Goal: Task Accomplishment & Management: Manage account settings

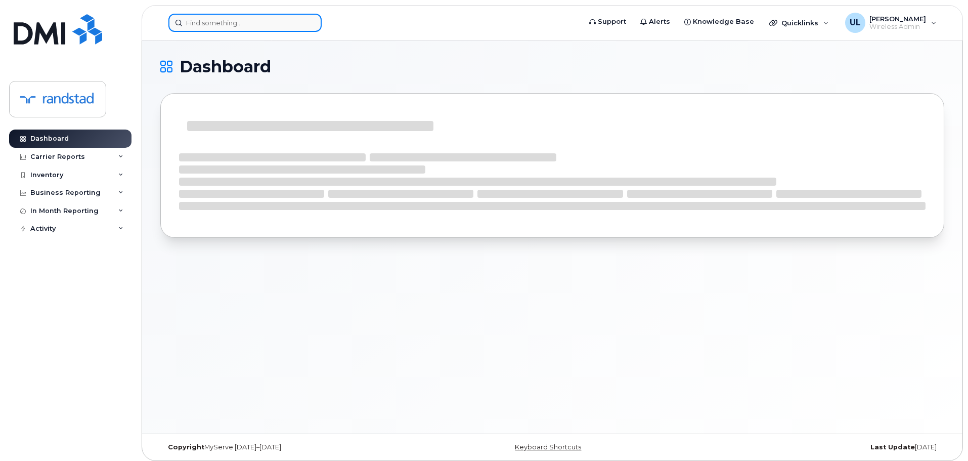
click at [200, 27] on input at bounding box center [244, 23] width 153 height 18
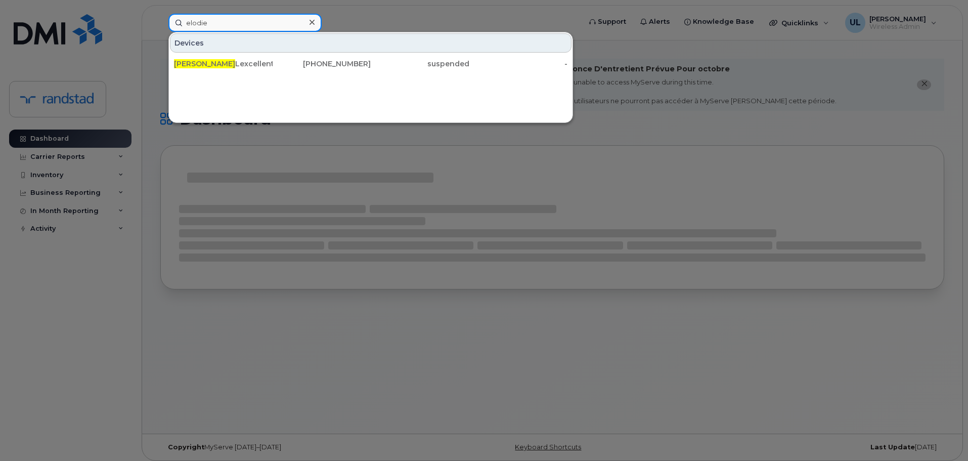
type input "elodie"
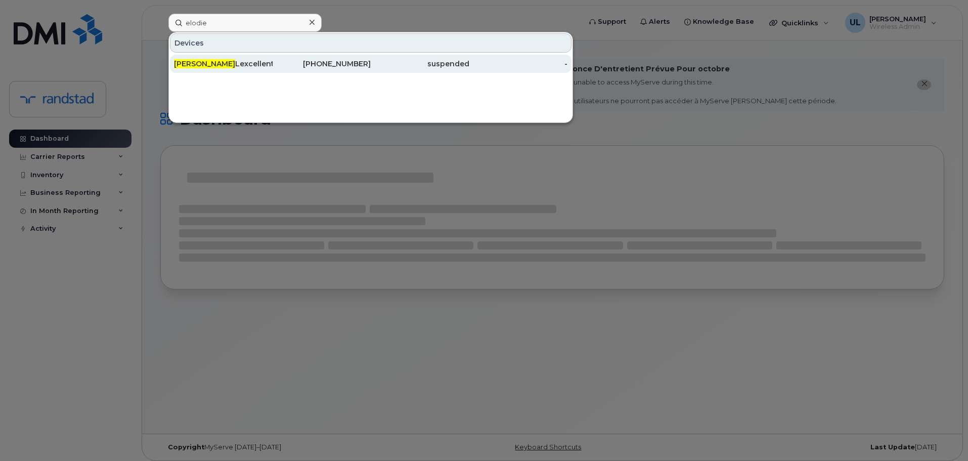
click at [211, 61] on div "Elodie Lexcellent" at bounding box center [223, 64] width 99 height 10
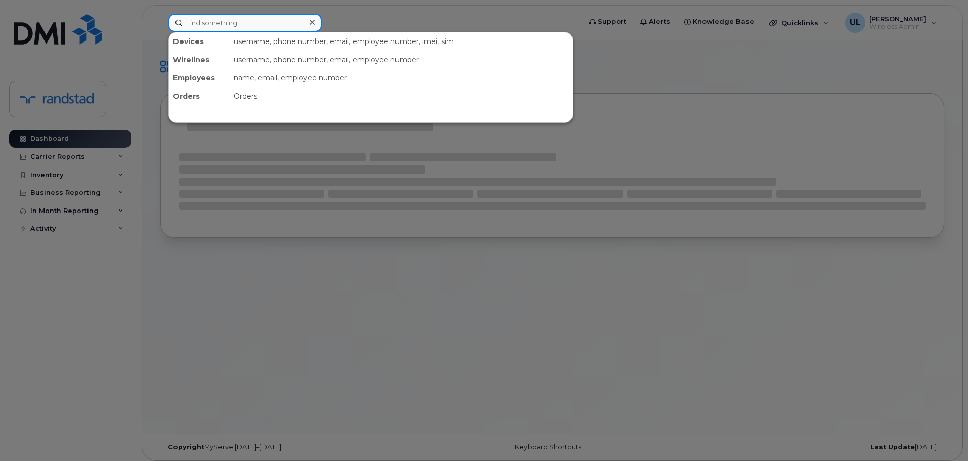
click at [262, 18] on input at bounding box center [244, 23] width 153 height 18
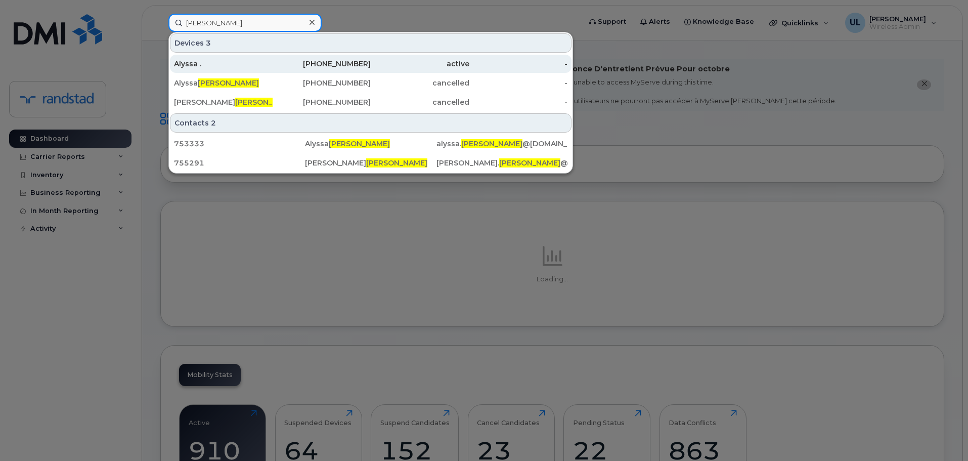
type input "perry"
click at [307, 66] on div "782-440-4470" at bounding box center [322, 64] width 99 height 10
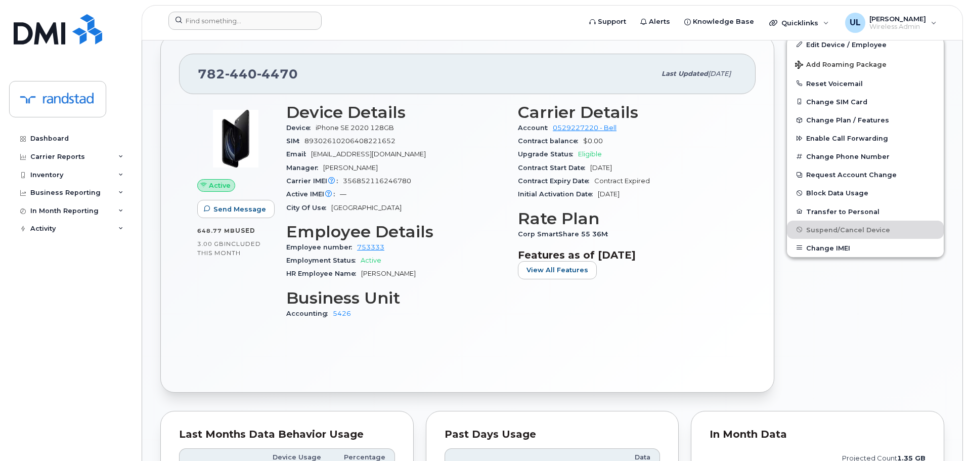
scroll to position [57, 0]
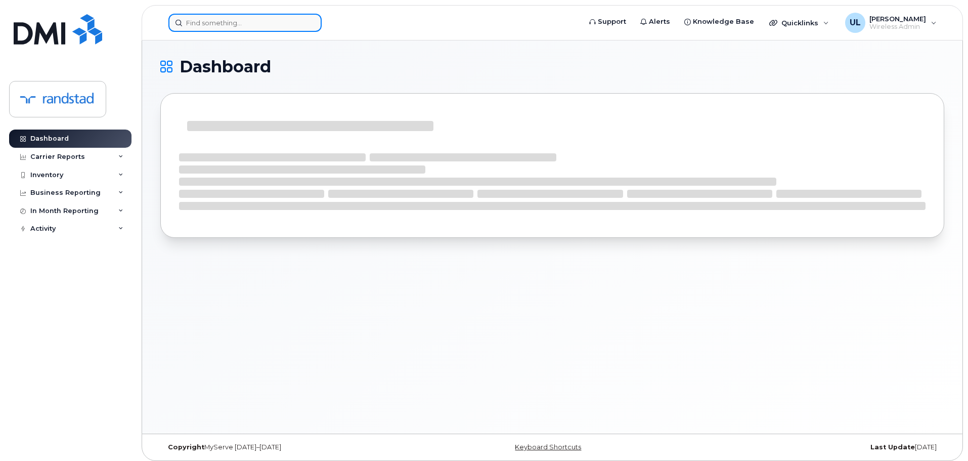
click at [294, 27] on input at bounding box center [244, 23] width 153 height 18
paste input "[PERSON_NAME]"
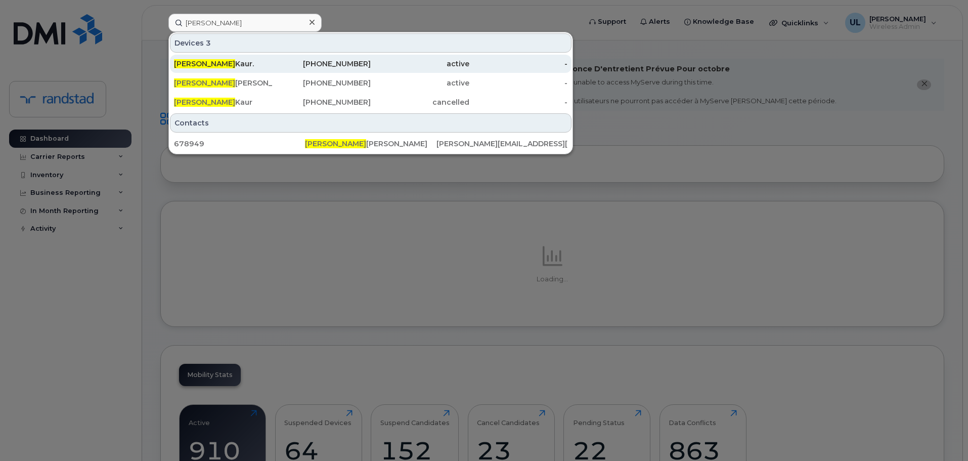
click at [334, 67] on div "250-917-8531" at bounding box center [322, 64] width 99 height 10
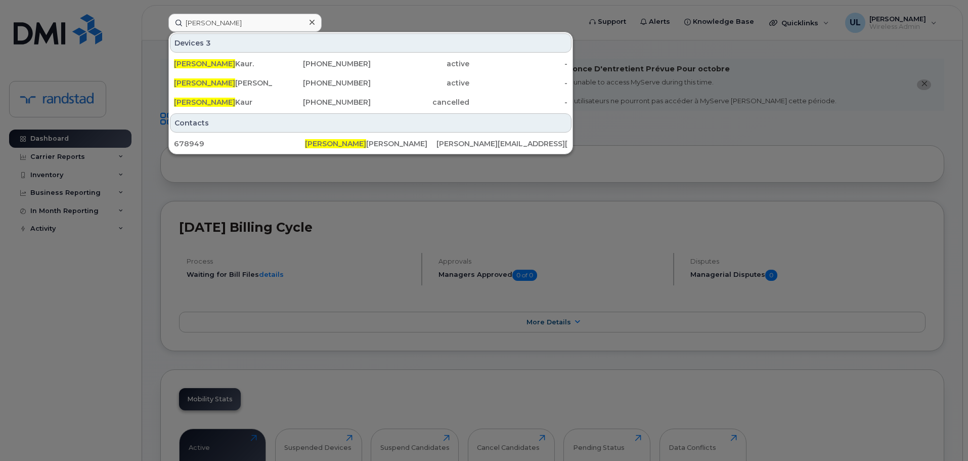
click at [682, 122] on div at bounding box center [484, 230] width 968 height 461
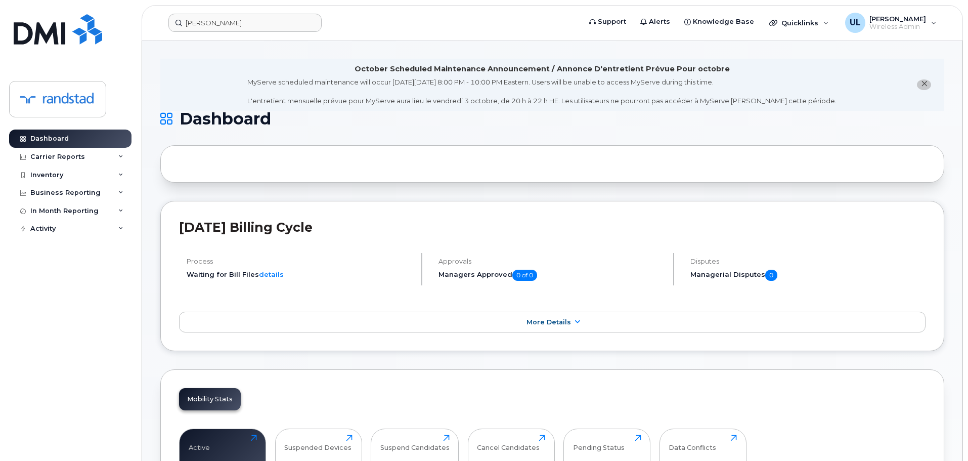
click at [232, 25] on header "Gurpreet Support Alerts Knowledge Base Quicklinks Suspend / Cancel Device Chang…" at bounding box center [552, 22] width 821 height 35
click at [230, 24] on input "Gurpreet" at bounding box center [244, 23] width 153 height 18
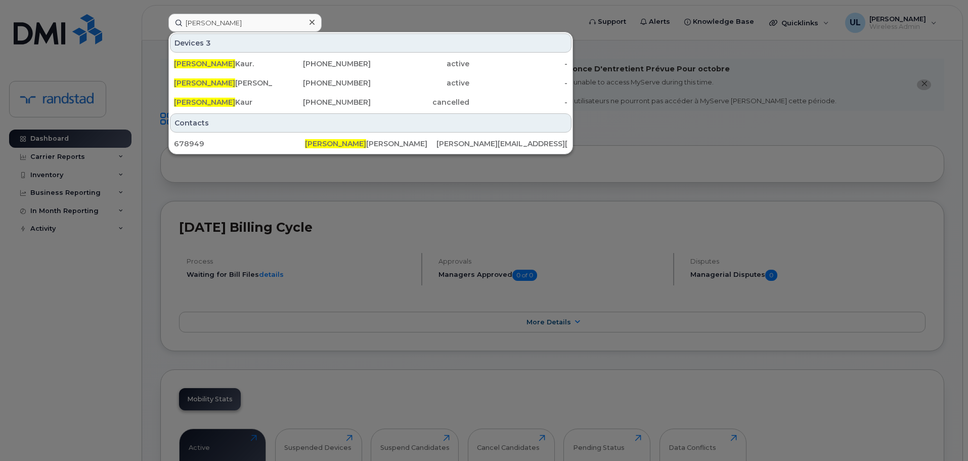
click at [721, 183] on div at bounding box center [484, 230] width 968 height 461
click at [229, 25] on input "Gurpreet" at bounding box center [244, 23] width 153 height 18
paste input "Harleen Kaur"
type input "GurpreetHarleen Kaur"
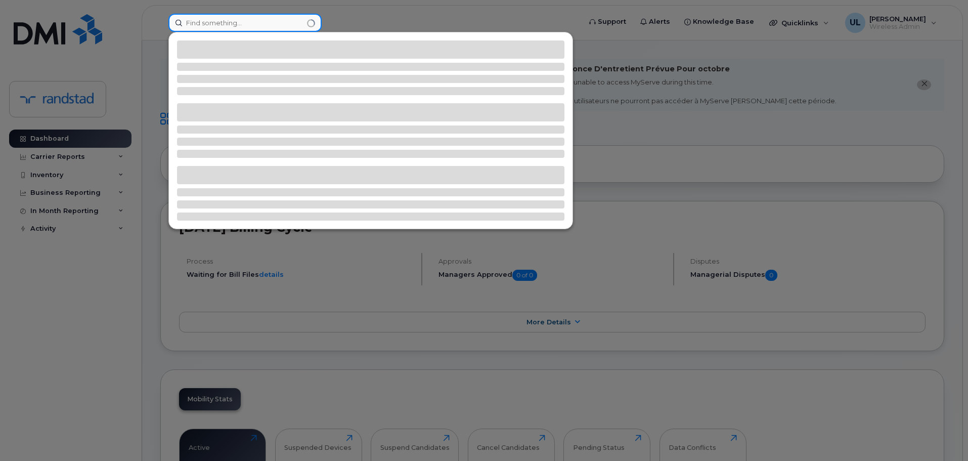
paste input "Harleen Kaur"
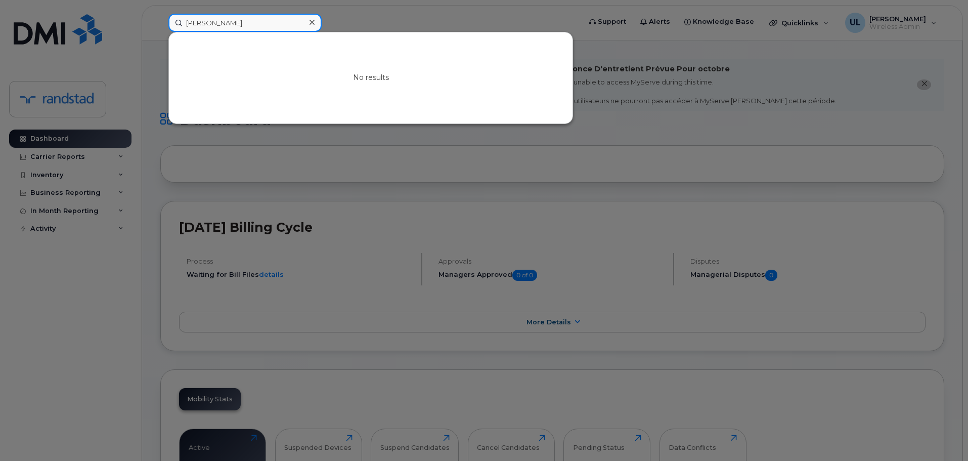
paste input "Inderjeet Kaur"
click at [209, 28] on input "Inderjeet" at bounding box center [244, 23] width 153 height 18
paste input "Jasreet Kaur Benipal"
click at [285, 25] on input "Jasreet" at bounding box center [244, 23] width 153 height 18
paste input "Renata da Gama Lima Perez Esteves"
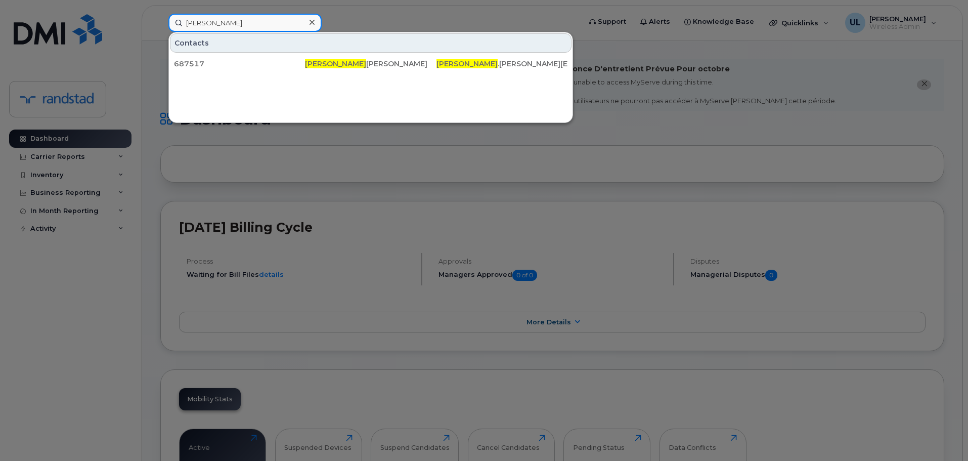
paste input "Akash Verma"
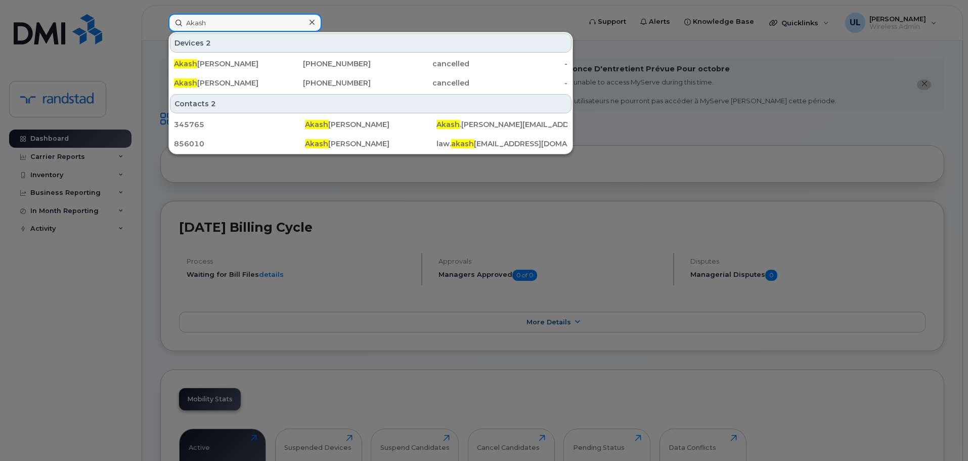
type input "Akash"
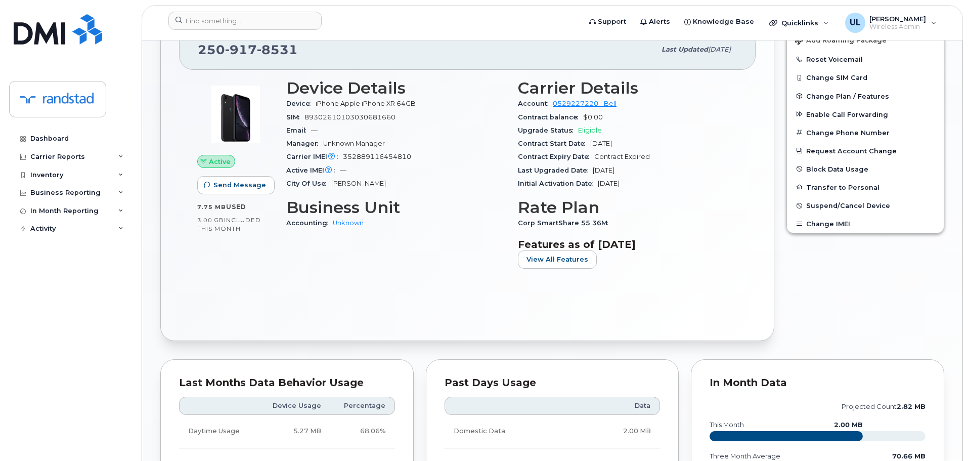
scroll to position [296, 0]
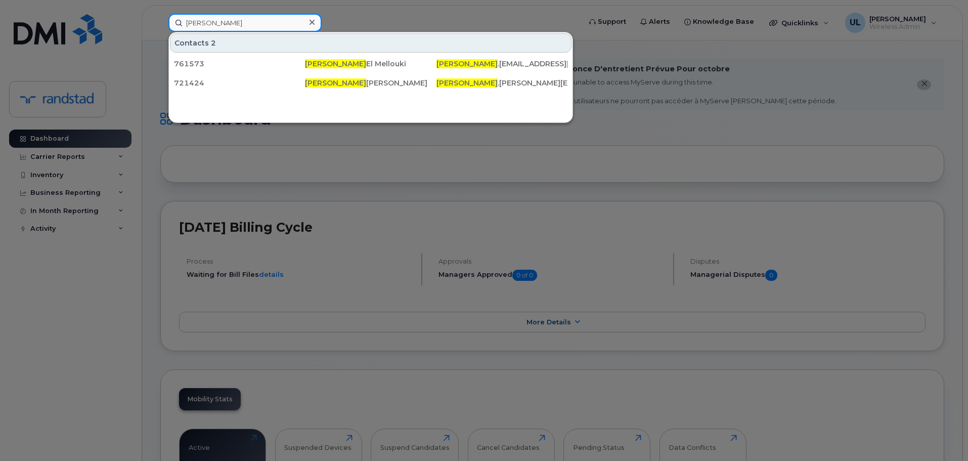
click at [204, 25] on input "Siham" at bounding box center [244, 23] width 153 height 18
paste input "350896710852671"
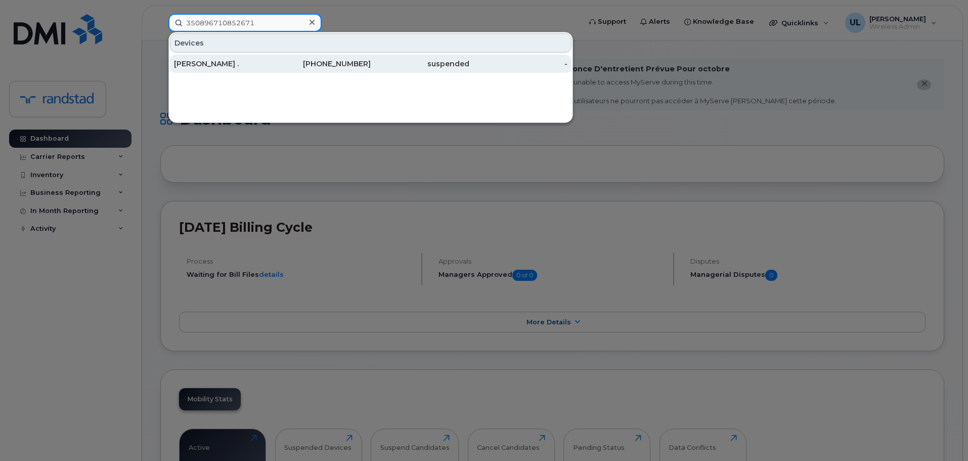
type input "350896710852671"
click at [294, 62] on div "289-654-0943" at bounding box center [322, 64] width 99 height 10
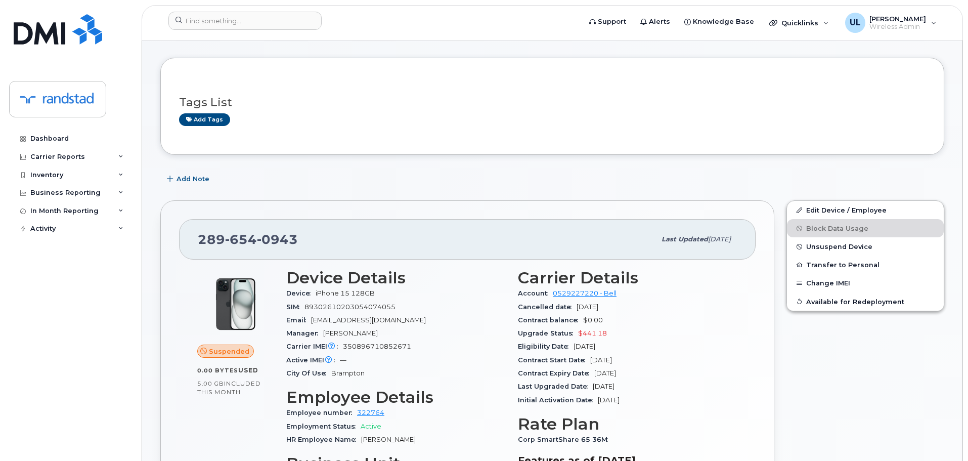
scroll to position [202, 0]
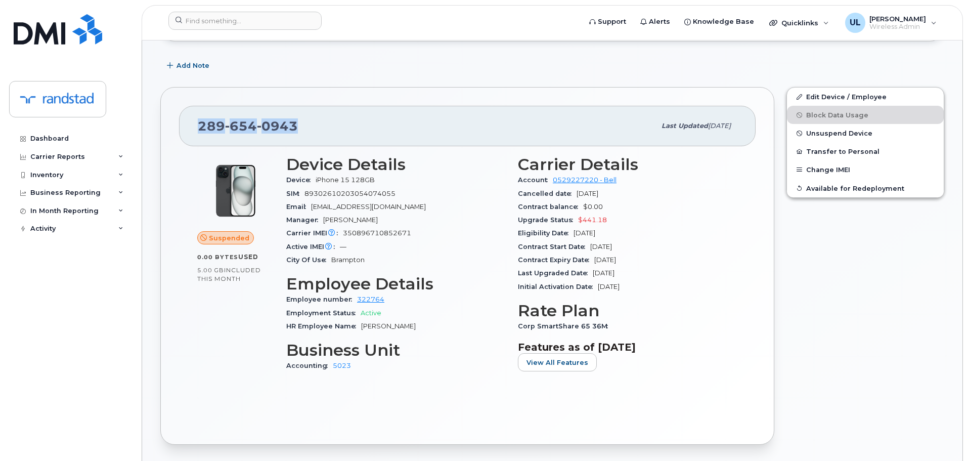
drag, startPoint x: 299, startPoint y: 139, endPoint x: 186, endPoint y: 142, distance: 113.4
click at [186, 142] on div "[PHONE_NUMBER] Last updated [DATE]" at bounding box center [467, 126] width 577 height 40
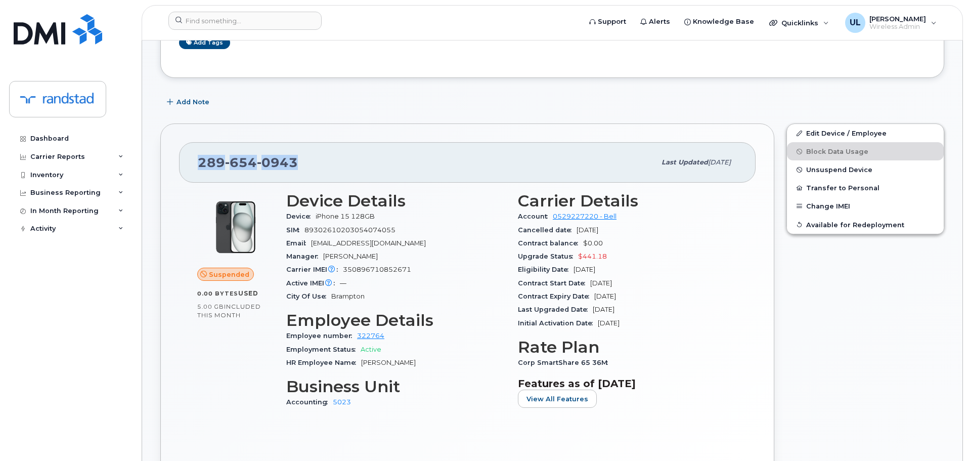
scroll to position [51, 0]
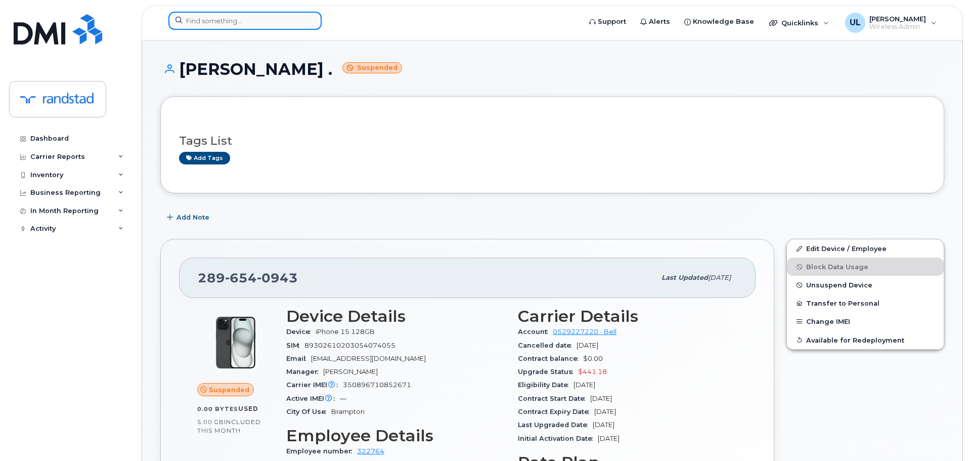
click at [255, 17] on input at bounding box center [244, 21] width 153 height 18
paste input "Hardy"
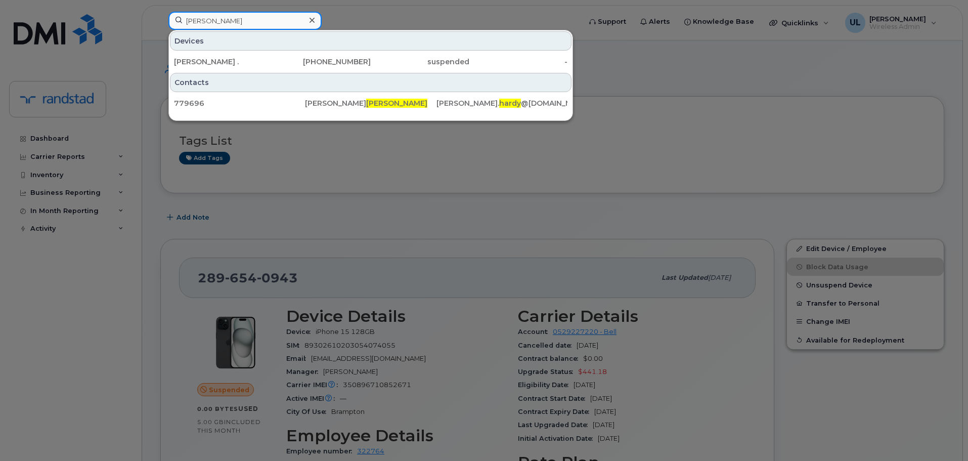
type input "Hardy"
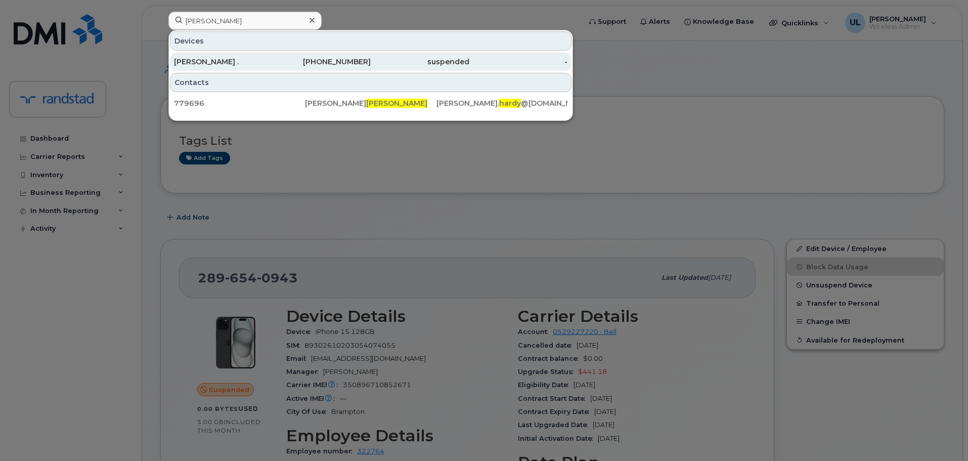
click at [232, 63] on div "Simon ." at bounding box center [223, 62] width 99 height 10
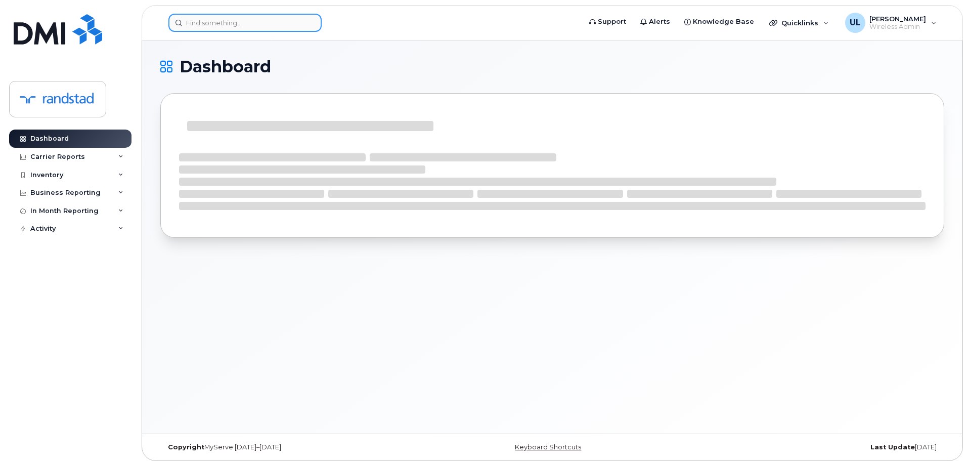
click at [291, 19] on input at bounding box center [244, 23] width 153 height 18
paste input "Willmann"
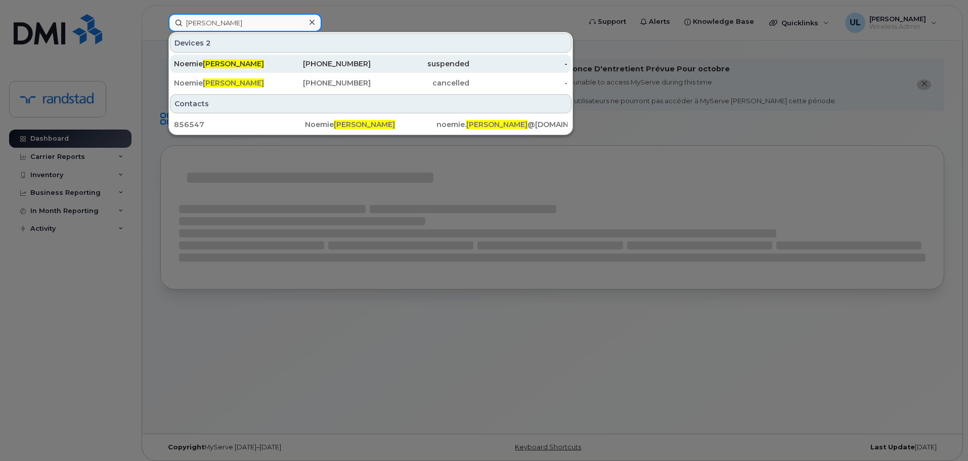
type input "Willmann"
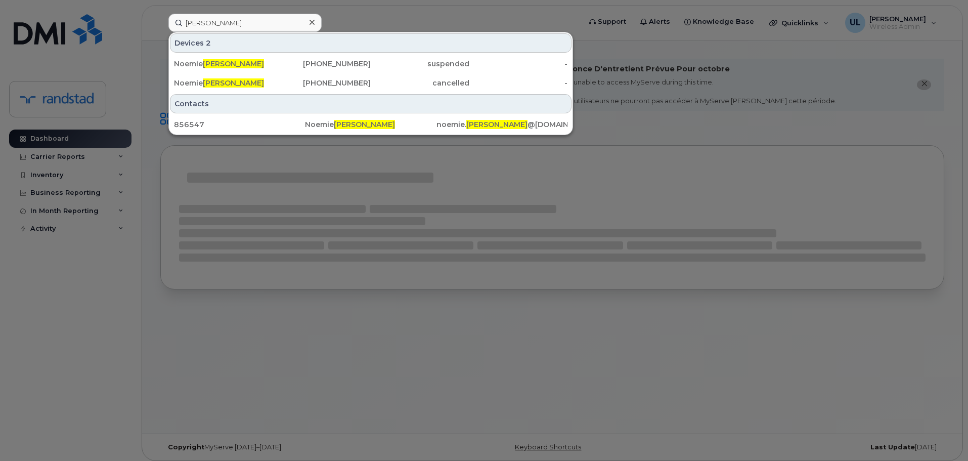
drag, startPoint x: 263, startPoint y: 60, endPoint x: 440, endPoint y: 93, distance: 180.0
click at [263, 60] on div "Noemie Willmann" at bounding box center [223, 64] width 99 height 10
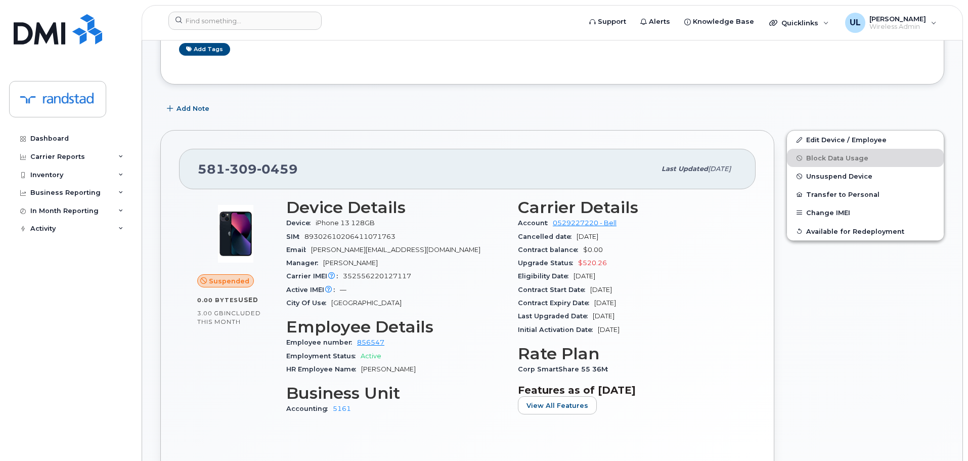
scroll to position [253, 0]
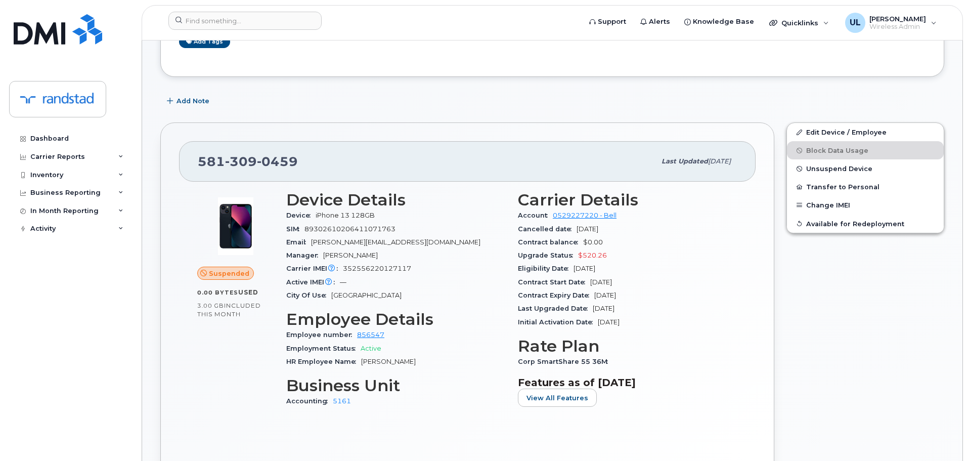
click at [395, 268] on span "352556220127117" at bounding box center [377, 269] width 68 height 8
copy span "352556220127117"
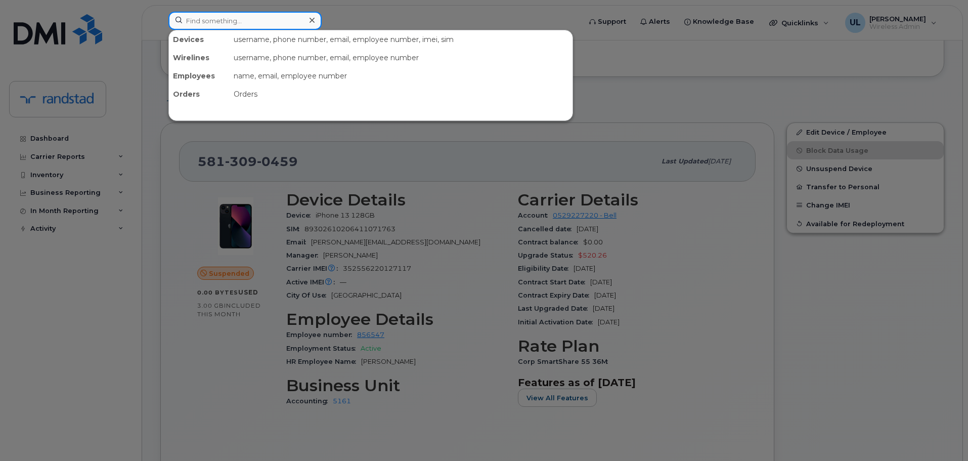
click at [282, 25] on input at bounding box center [244, 21] width 153 height 18
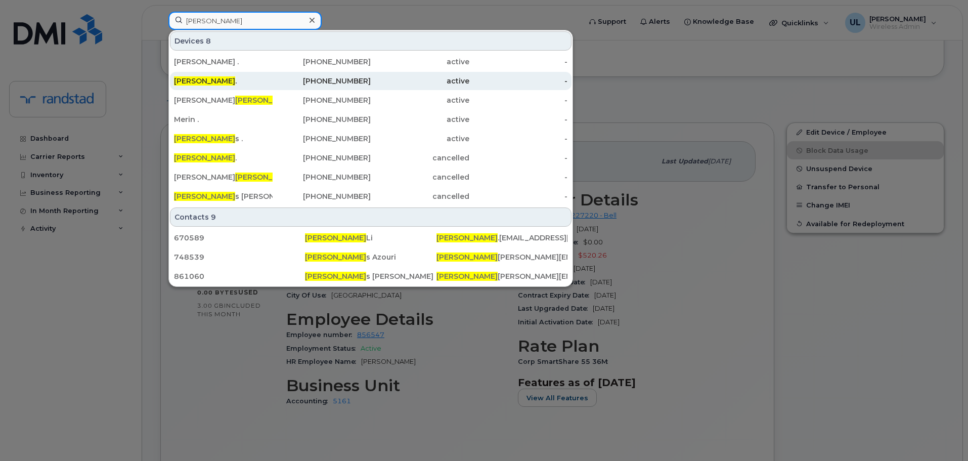
type input "[PERSON_NAME]"
click at [255, 81] on div "George ." at bounding box center [223, 81] width 99 height 10
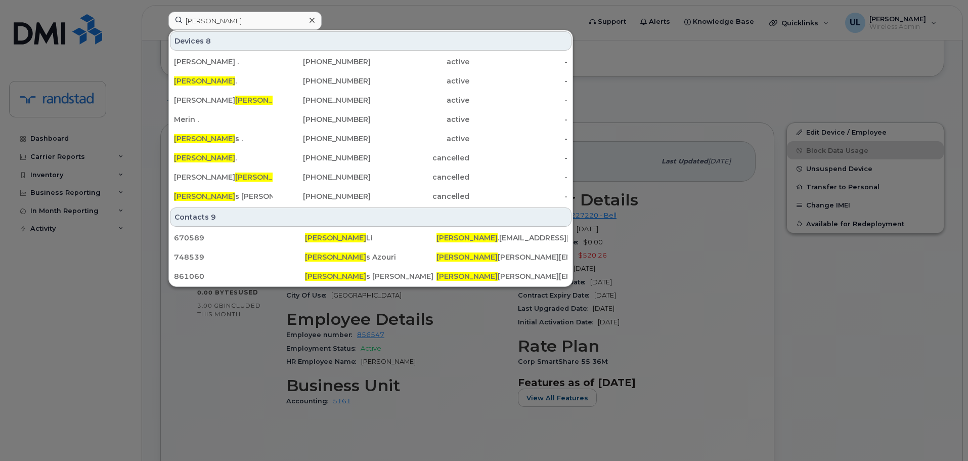
click at [792, 60] on div at bounding box center [484, 230] width 968 height 461
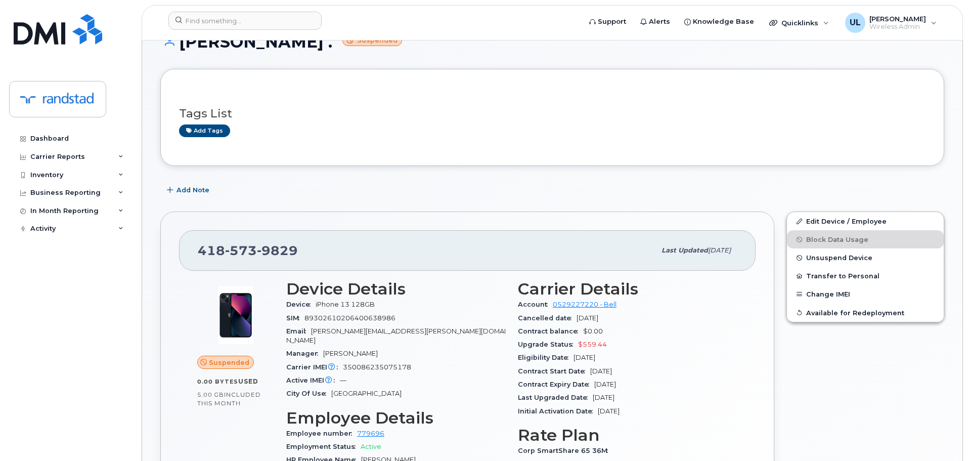
scroll to position [152, 0]
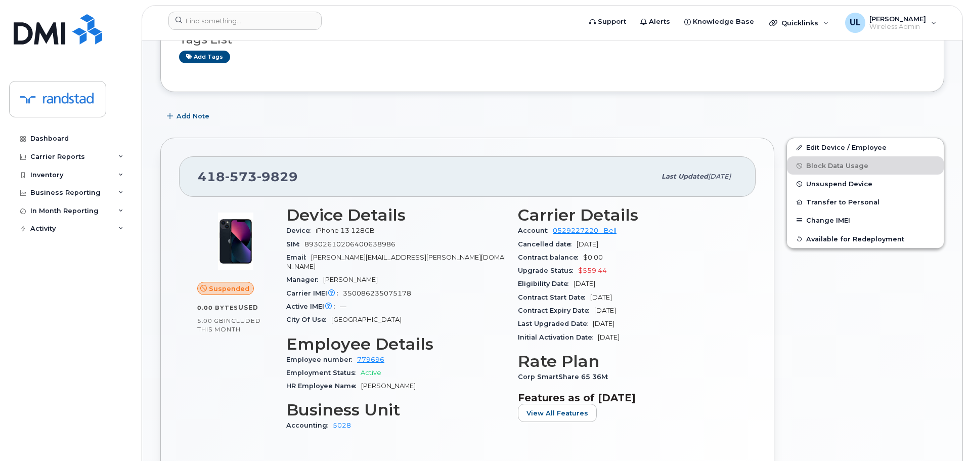
click at [369, 259] on span "[PERSON_NAME][EMAIL_ADDRESS][PERSON_NAME][DOMAIN_NAME]" at bounding box center [396, 261] width 220 height 17
click at [372, 289] on span "350086235075178" at bounding box center [377, 293] width 68 height 8
copy span "350086235075178"
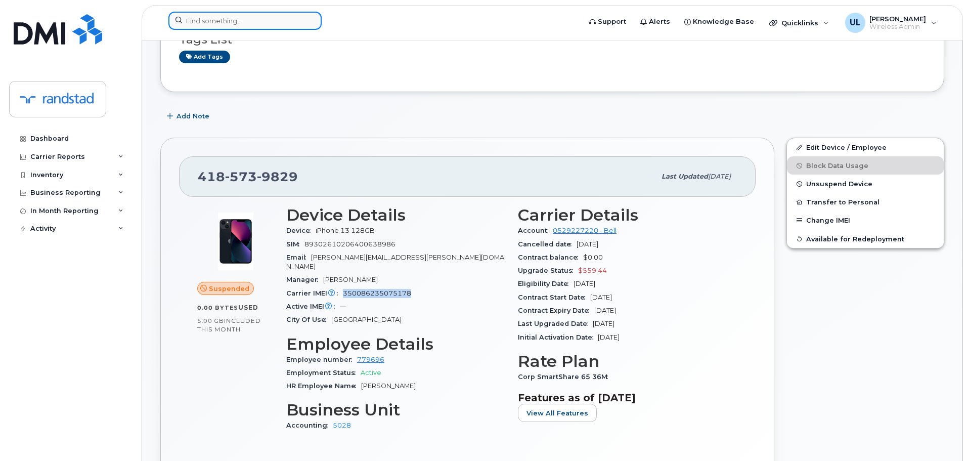
click at [219, 25] on input at bounding box center [244, 21] width 153 height 18
paste input "[PERSON_NAME]"
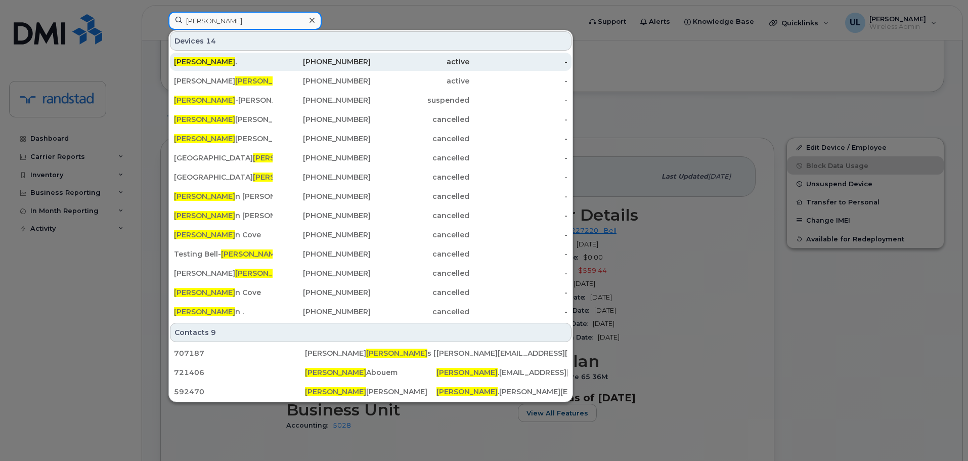
type input "[PERSON_NAME]"
click at [259, 61] on div "Steve ." at bounding box center [223, 62] width 99 height 10
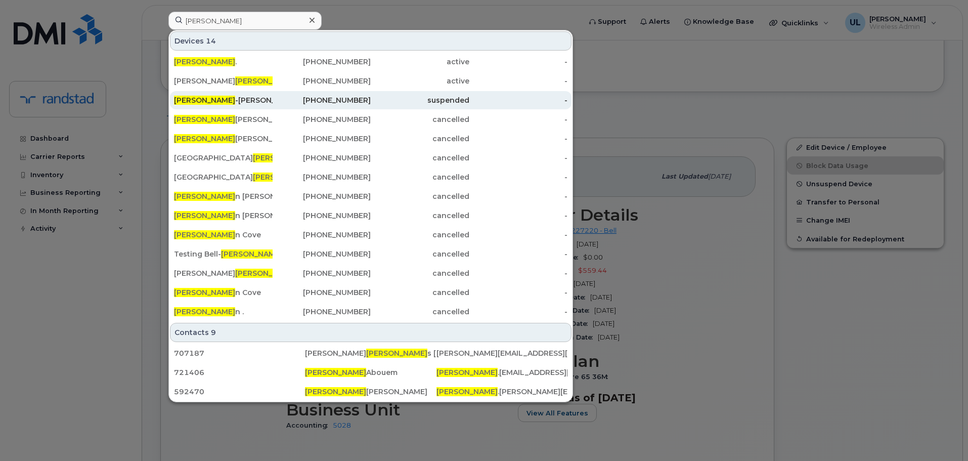
click at [239, 108] on div "Steve -garcia Serpa" at bounding box center [223, 100] width 99 height 18
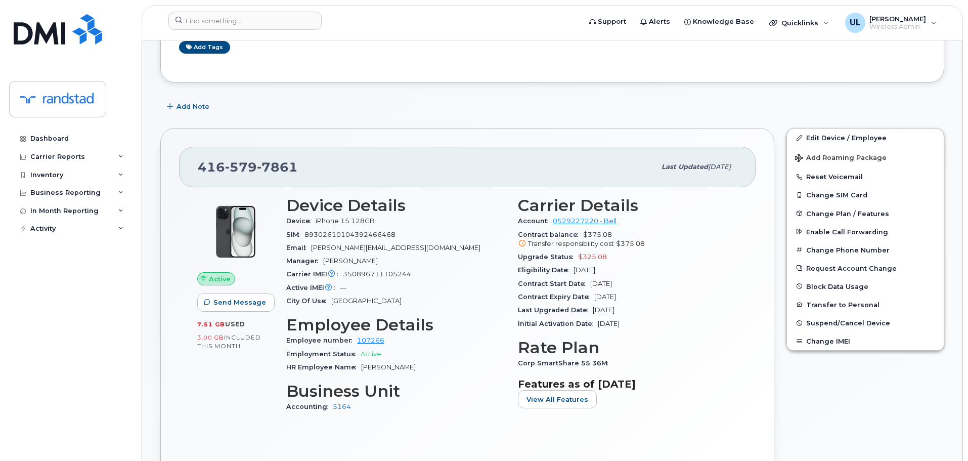
scroll to position [253, 0]
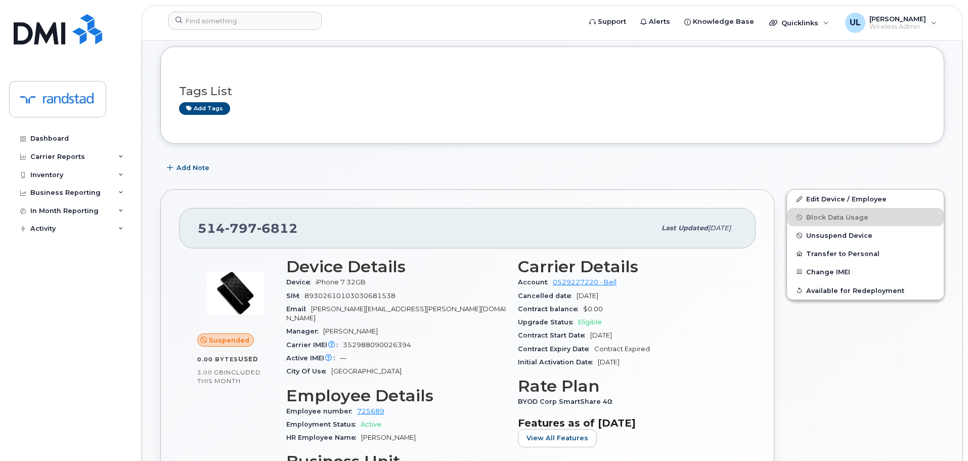
scroll to position [101, 0]
click at [368, 307] on span "steve-garcia.serpa@randstad.ca" at bounding box center [396, 312] width 220 height 17
copy span "serpa"
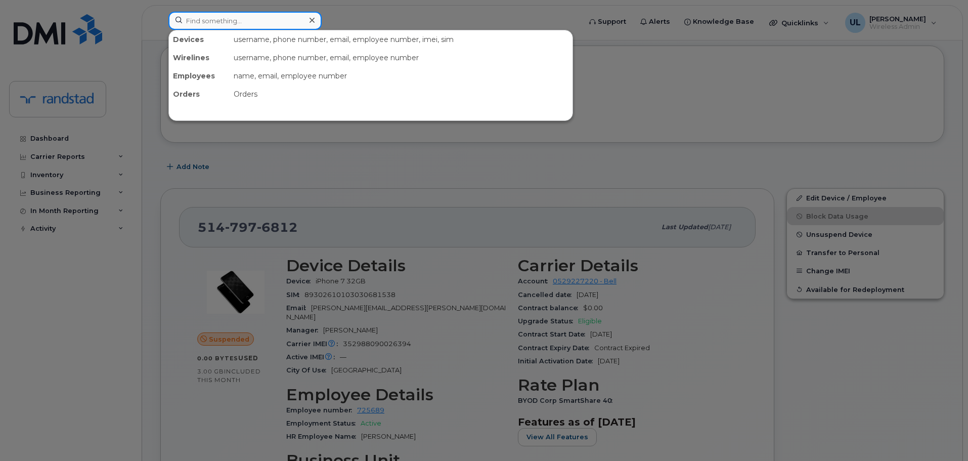
drag, startPoint x: 293, startPoint y: 28, endPoint x: 288, endPoint y: 21, distance: 8.0
click at [290, 23] on input at bounding box center [244, 21] width 153 height 18
paste input "serpa"
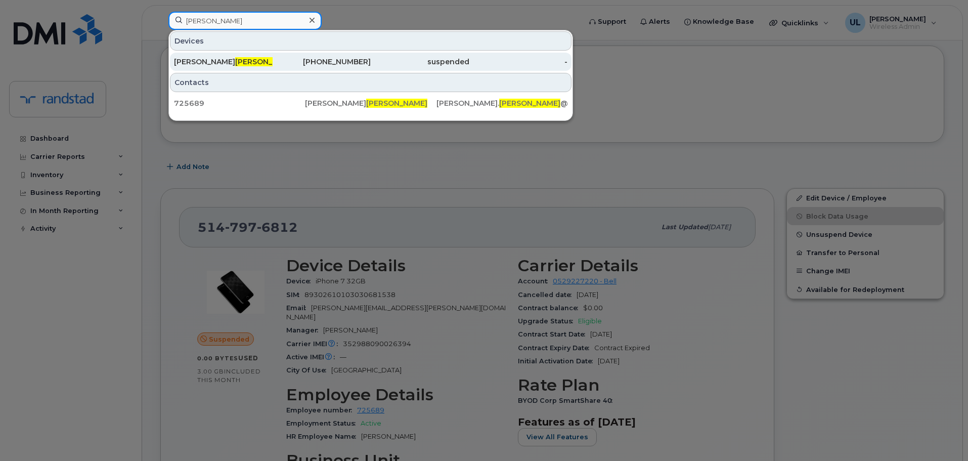
type input "serpa"
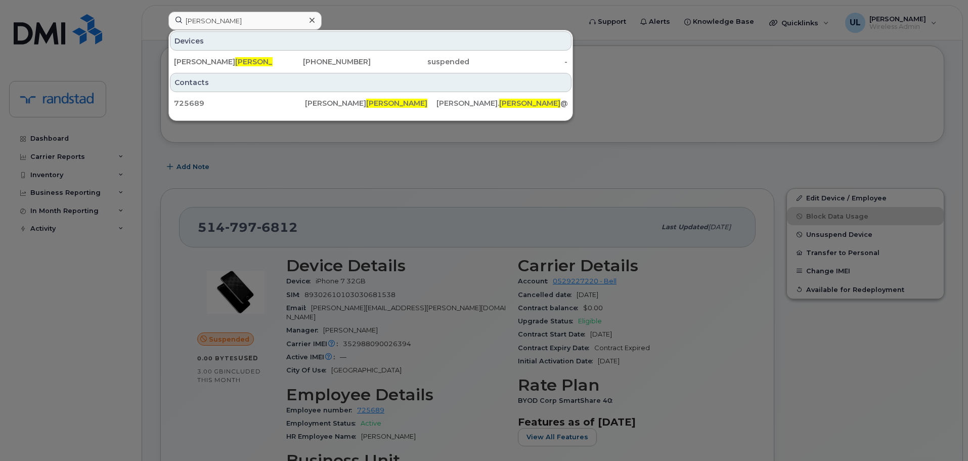
drag, startPoint x: 292, startPoint y: 55, endPoint x: 377, endPoint y: 84, distance: 89.4
click at [292, 55] on div "514-797-6812" at bounding box center [322, 62] width 99 height 18
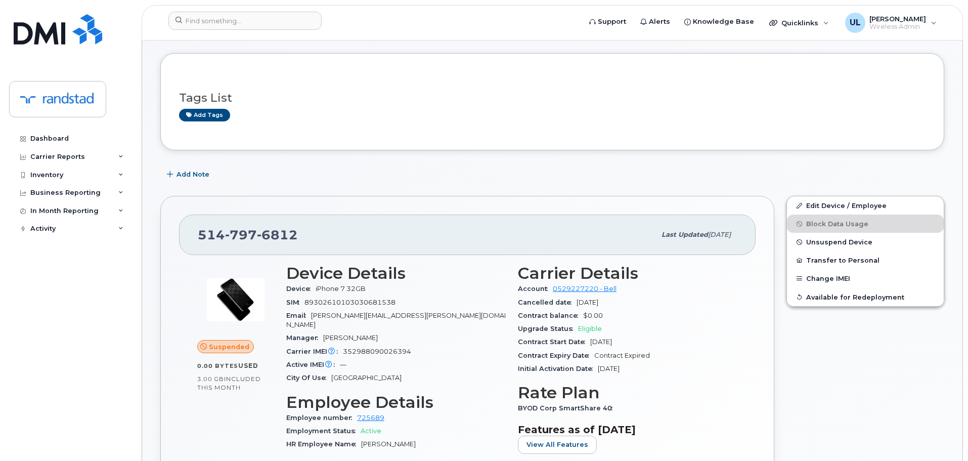
scroll to position [253, 0]
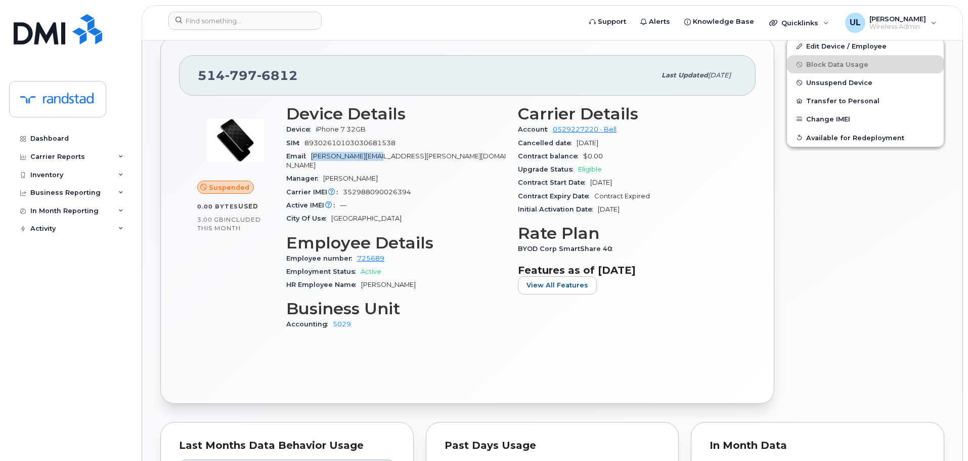
drag, startPoint x: 312, startPoint y: 156, endPoint x: 369, endPoint y: 161, distance: 57.3
click at [369, 161] on div "Email [PERSON_NAME][EMAIL_ADDRESS][PERSON_NAME][DOMAIN_NAME]" at bounding box center [396, 161] width 220 height 23
copy span "[PERSON_NAME].[PERSON_NAME]"
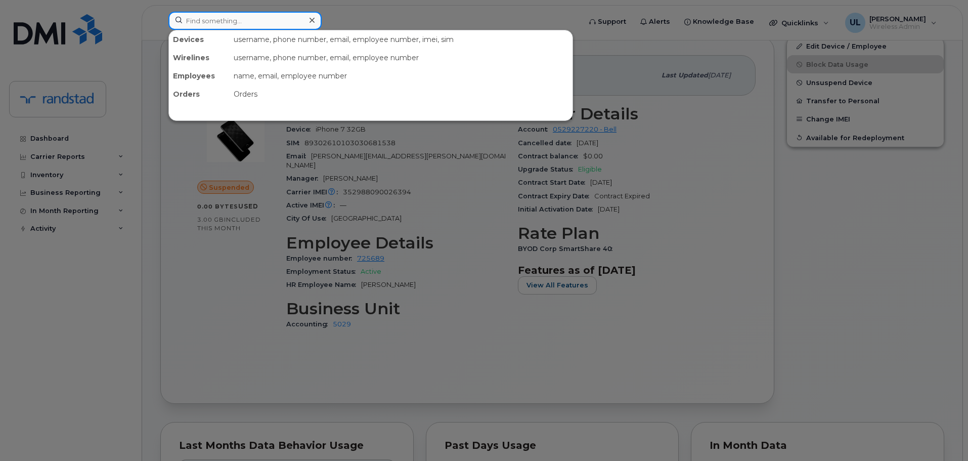
click at [235, 16] on input at bounding box center [244, 21] width 153 height 18
paste input "steve-garcia.serpa"
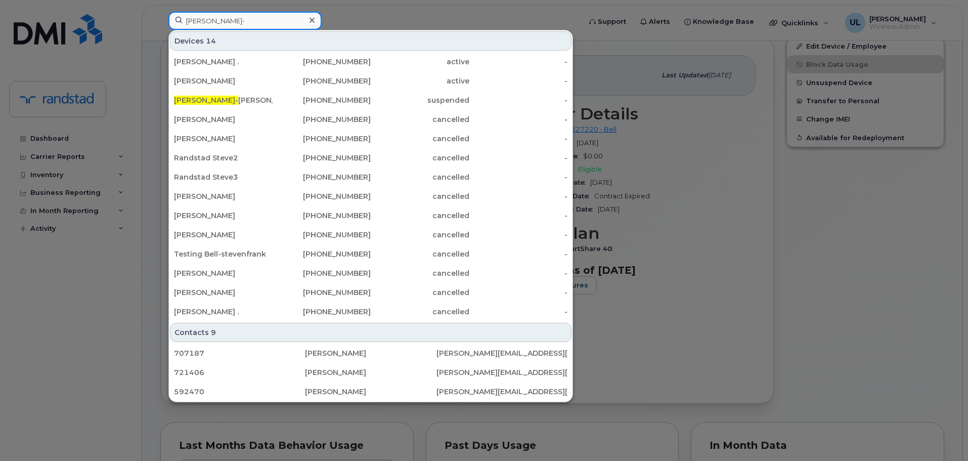
type input "steve"
type input "[PERSON_NAME]"
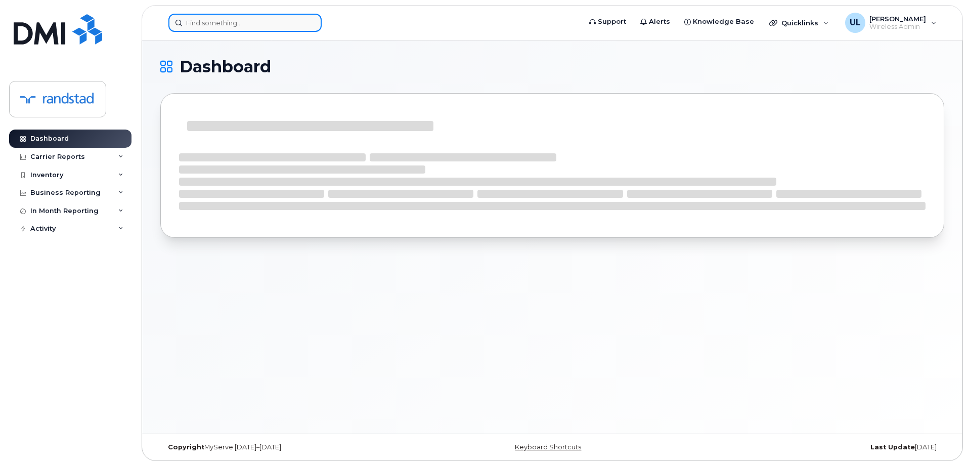
click at [261, 21] on input at bounding box center [244, 23] width 153 height 18
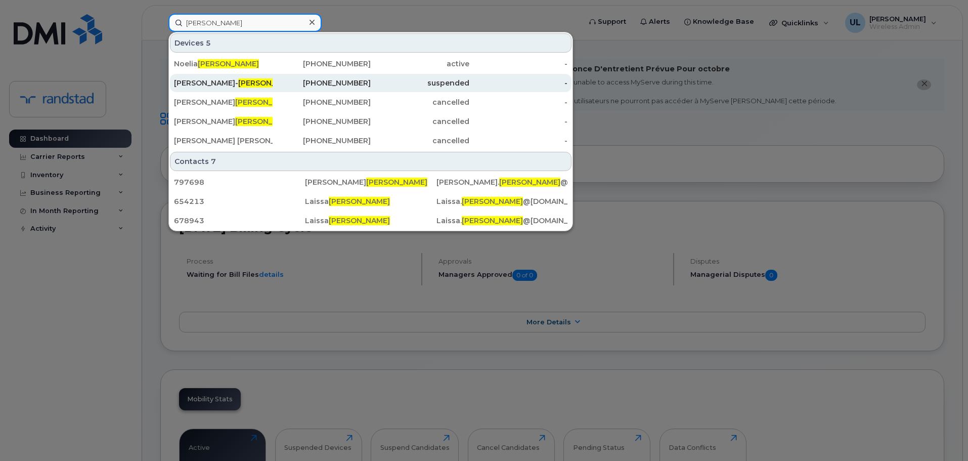
type input "garcia"
click at [247, 91] on div "Steve- garcia Serpa" at bounding box center [223, 83] width 99 height 18
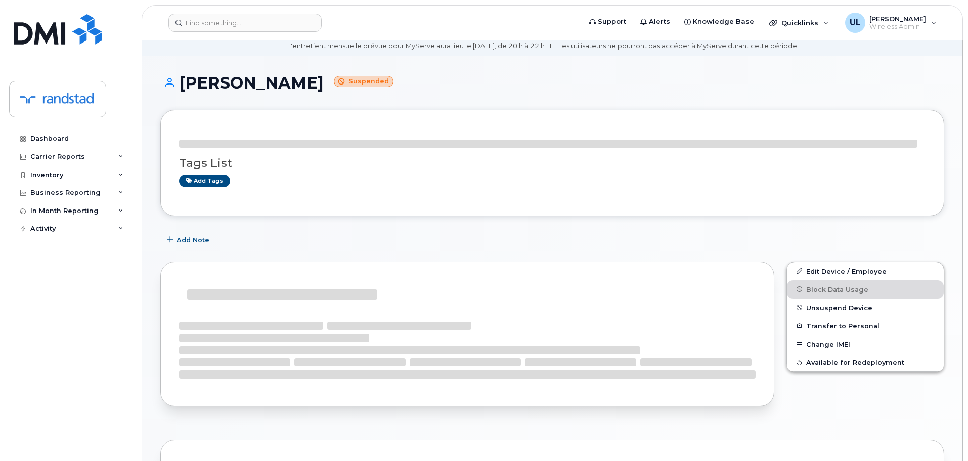
scroll to position [152, 0]
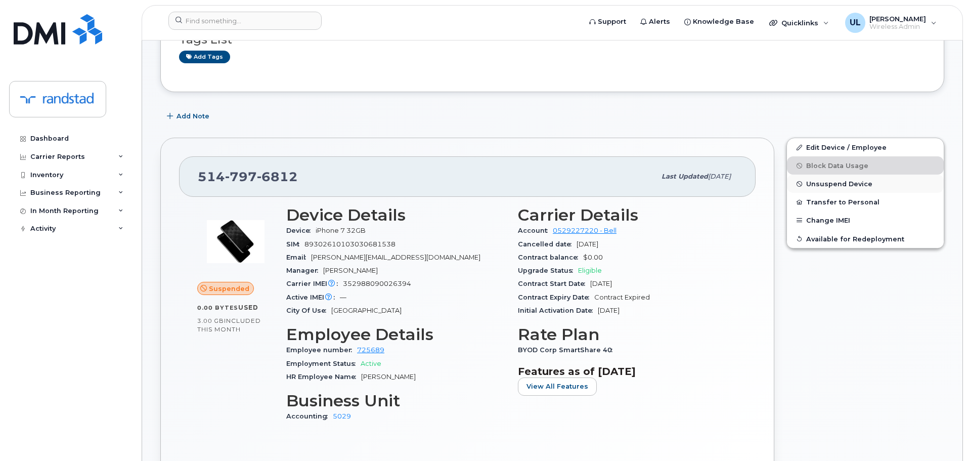
click at [841, 184] on span "Unsuspend Device" at bounding box center [839, 184] width 66 height 8
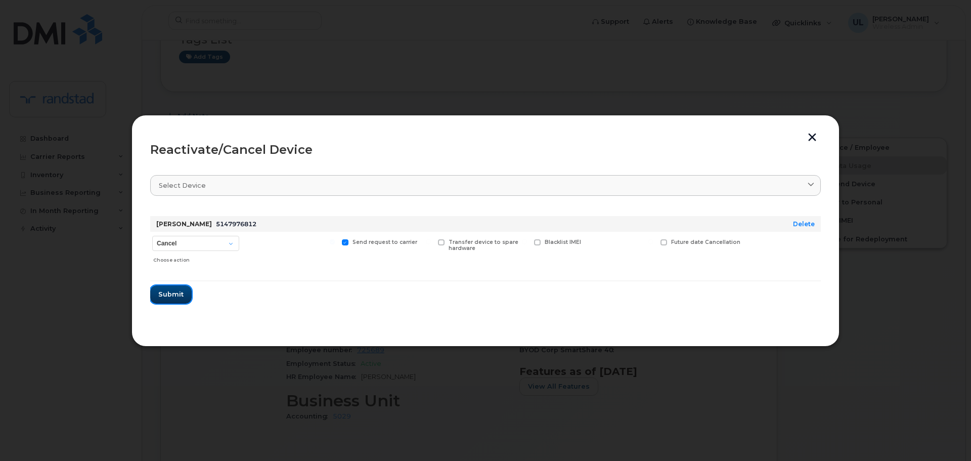
click at [178, 285] on button "Submit" at bounding box center [170, 294] width 41 height 18
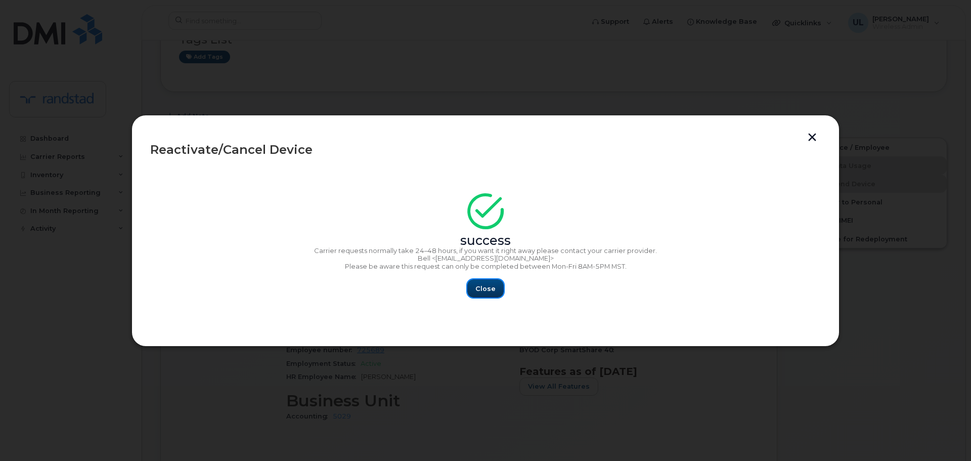
click at [490, 292] on span "Close" at bounding box center [485, 289] width 20 height 10
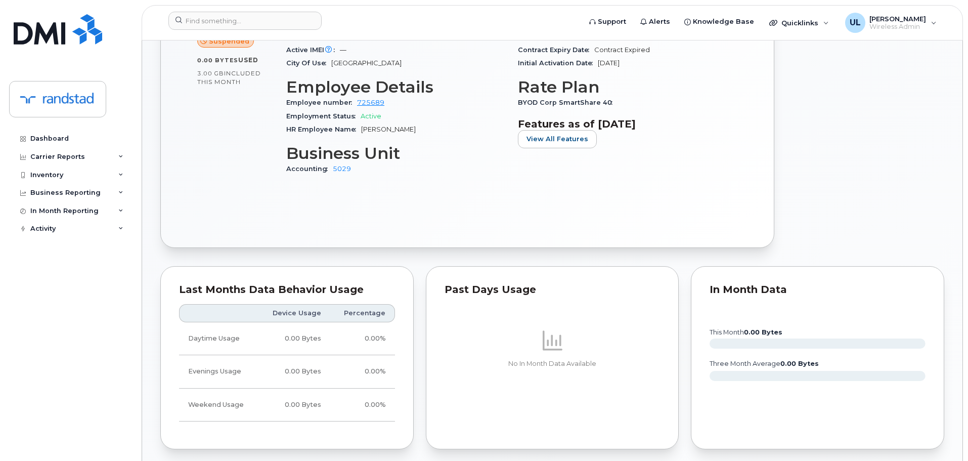
scroll to position [253, 0]
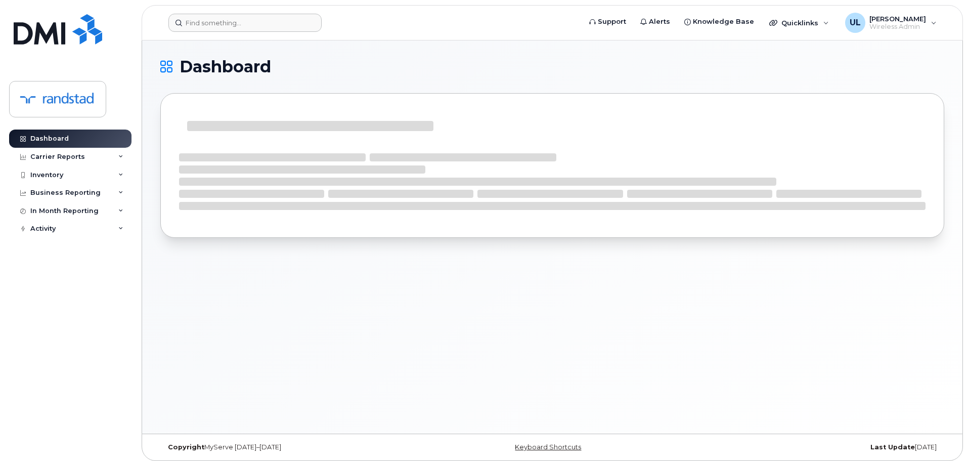
click at [265, 37] on header "Support Alerts Knowledge Base Quicklinks Suspend / Cancel Device Change SIM Car…" at bounding box center [552, 22] width 821 height 35
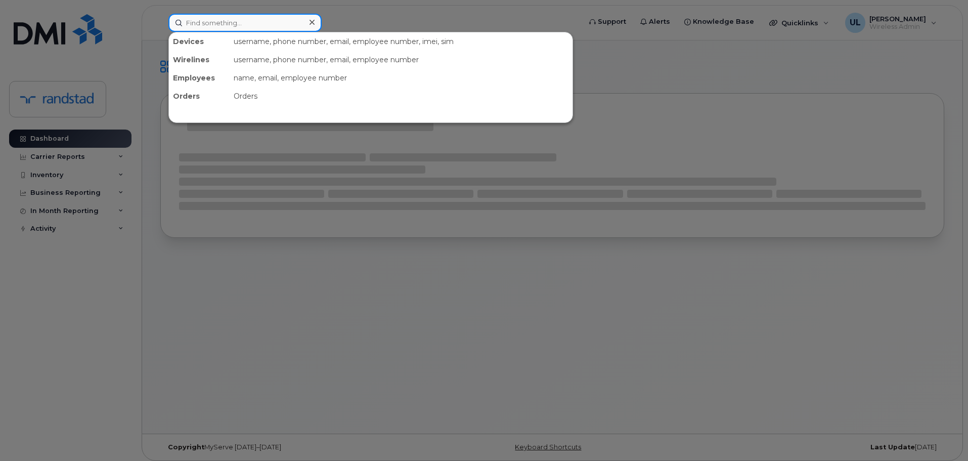
click at [258, 30] on input at bounding box center [244, 23] width 153 height 18
paste input "354628709488142"
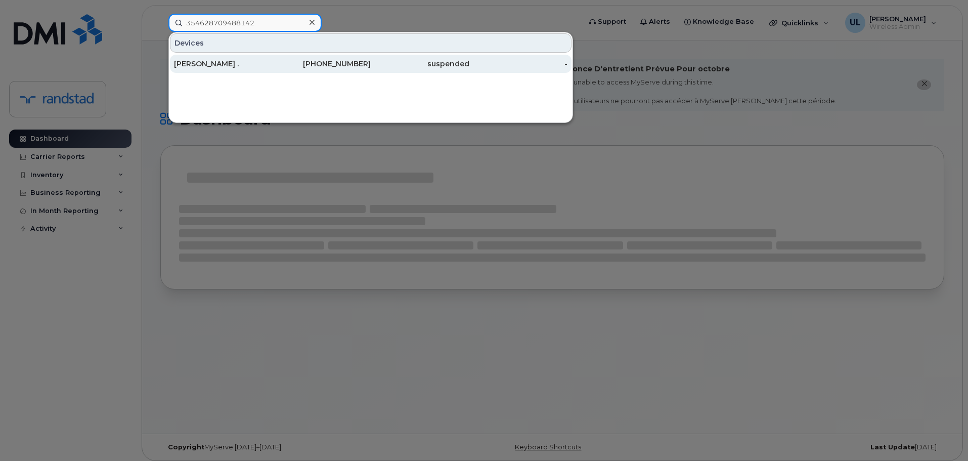
type input "354628709488142"
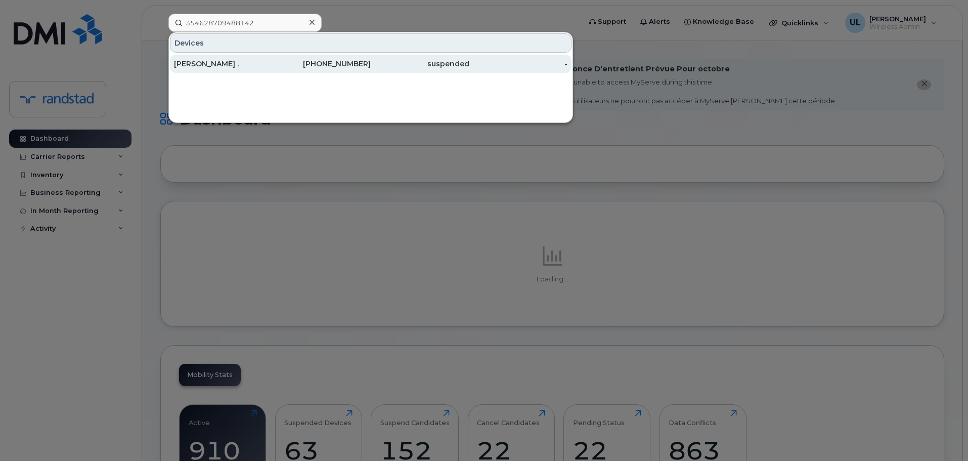
click at [275, 62] on div "438-341-3418" at bounding box center [322, 64] width 99 height 10
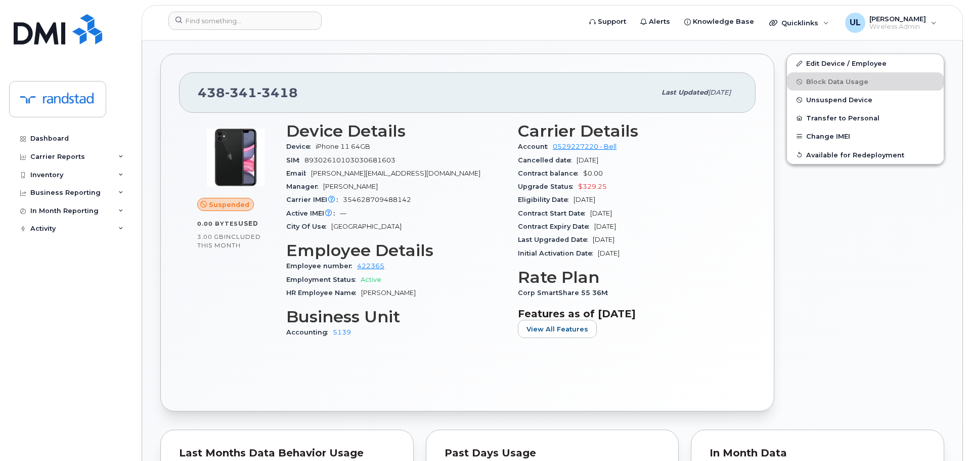
scroll to position [101, 0]
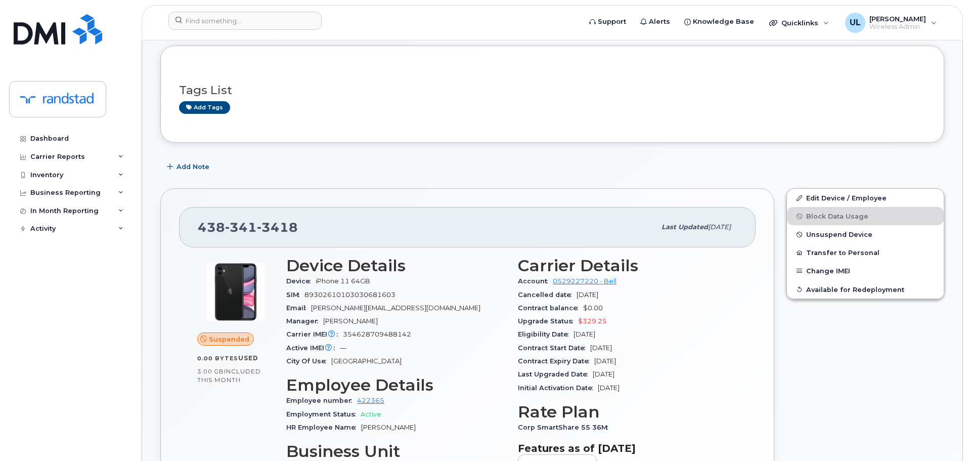
click at [247, 212] on div "[PHONE_NUMBER] Last updated [DATE]" at bounding box center [467, 227] width 577 height 40
copy span "438 341 3418"
click at [245, 27] on div at bounding box center [371, 23] width 422 height 22
click at [254, 25] on input at bounding box center [244, 21] width 153 height 18
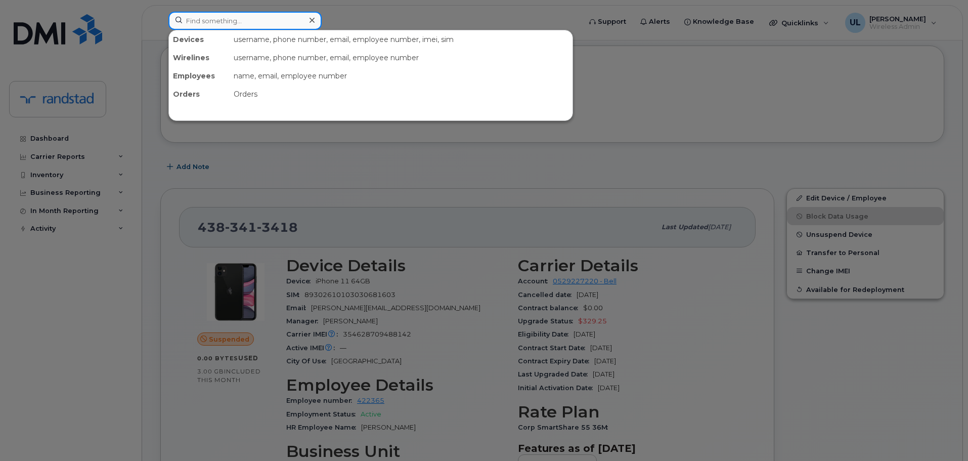
paste input "Eloi"
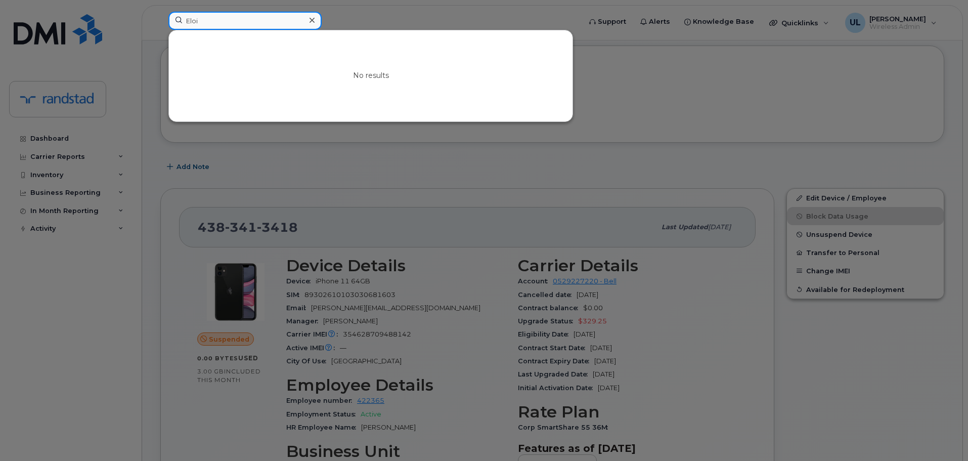
drag, startPoint x: 275, startPoint y: 17, endPoint x: 391, endPoint y: 37, distance: 117.7
click at [275, 16] on input "Eloi" at bounding box center [244, 21] width 153 height 18
paste input "Grenier-Binette"
click at [288, 19] on input "Grenier-Binette" at bounding box center [244, 21] width 153 height 18
paste input "Vaibhav Vaidya"
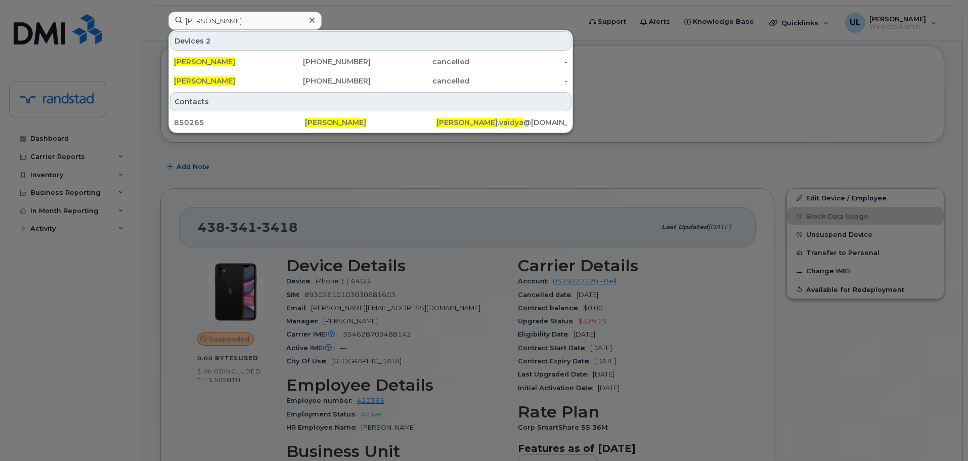
click at [851, 183] on div at bounding box center [484, 230] width 968 height 461
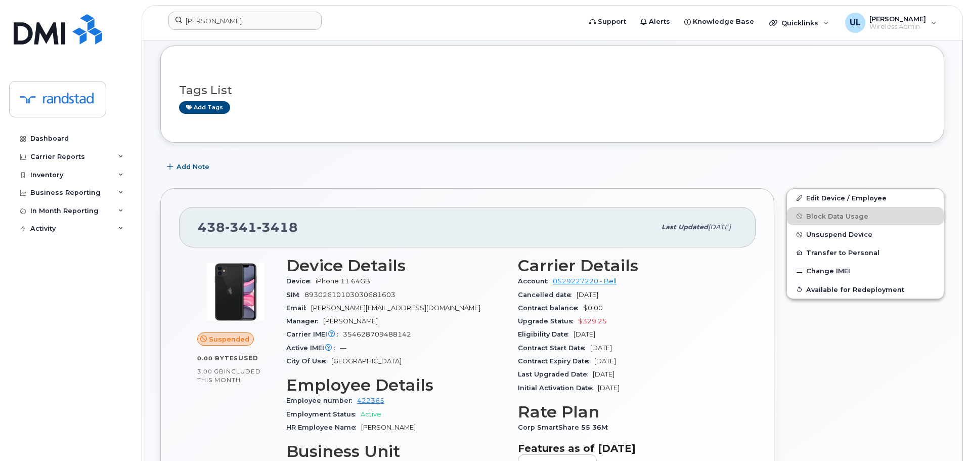
click at [321, 7] on header "Vaibhav Vaidya Support Alerts Knowledge Base Quicklinks Suspend / Cancel Device…" at bounding box center [552, 22] width 821 height 35
click at [290, 23] on input "Vaibhav Vaidya" at bounding box center [244, 21] width 153 height 18
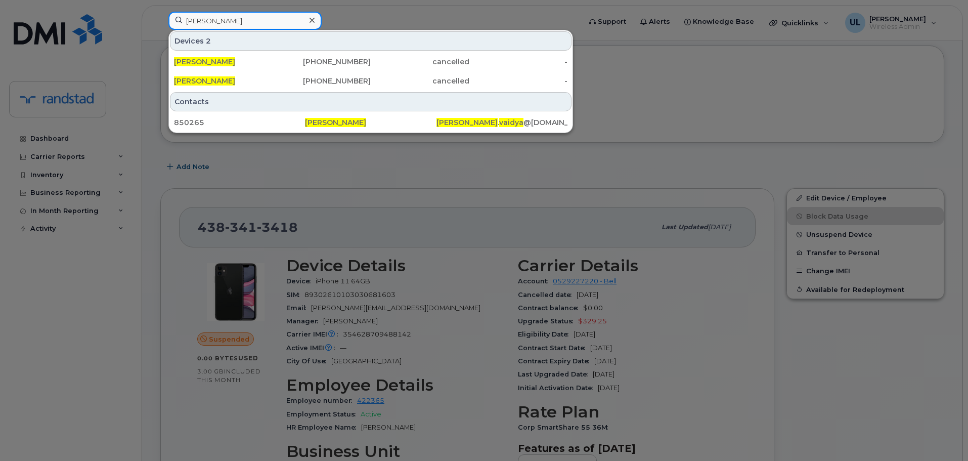
paste input "Stadnyk"
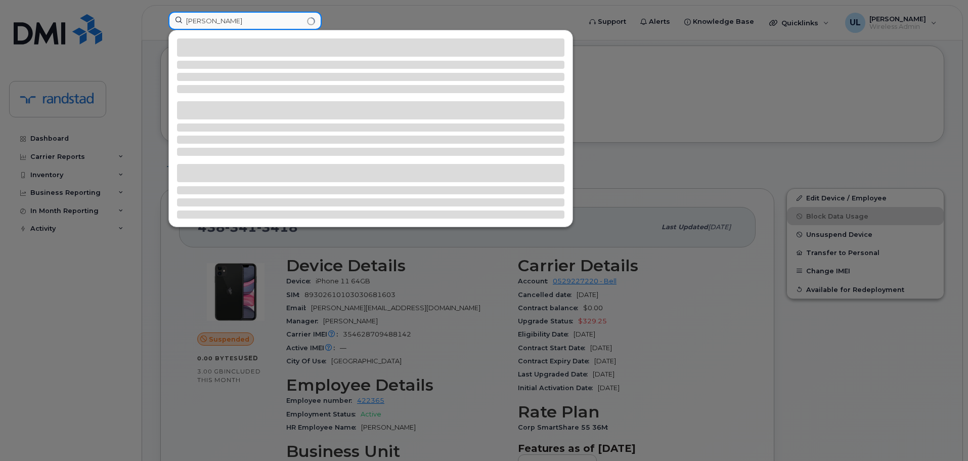
paste input
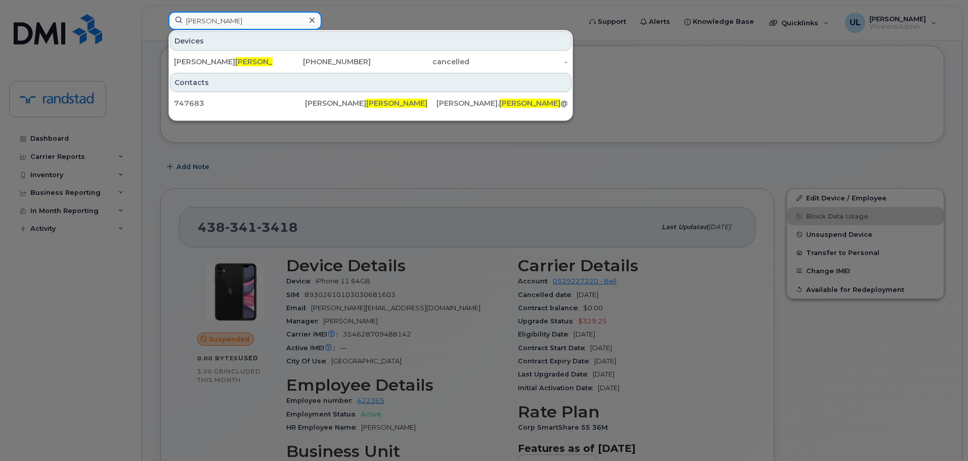
type input "Stadnyk"
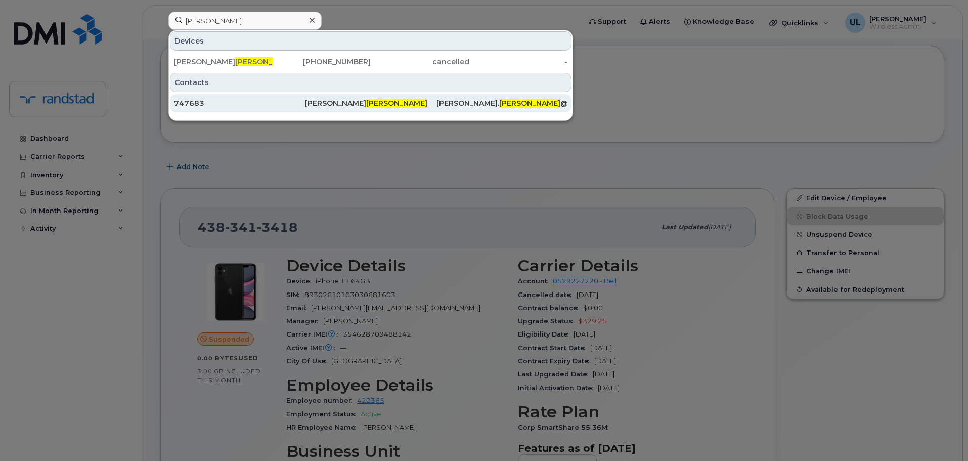
drag, startPoint x: 261, startPoint y: 63, endPoint x: 409, endPoint y: 109, distance: 155.5
click at [261, 63] on div "Gerald Stadnyk" at bounding box center [223, 62] width 99 height 10
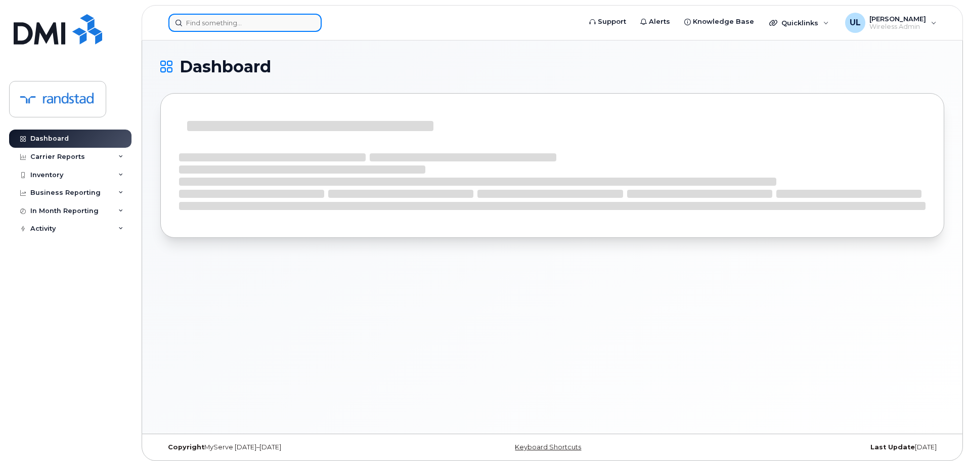
click at [300, 25] on input at bounding box center [244, 23] width 153 height 18
paste input "[PERSON_NAME]"
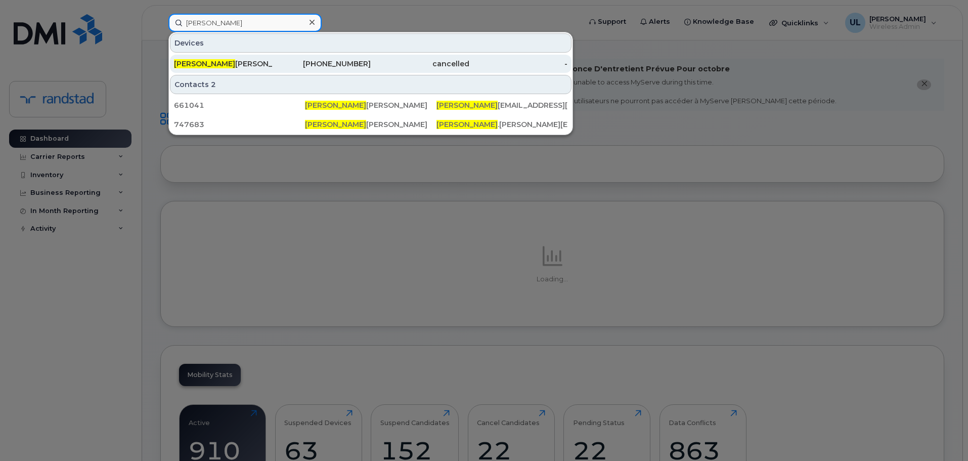
type input "[PERSON_NAME]"
click at [309, 63] on div "639-470-1497" at bounding box center [322, 64] width 99 height 10
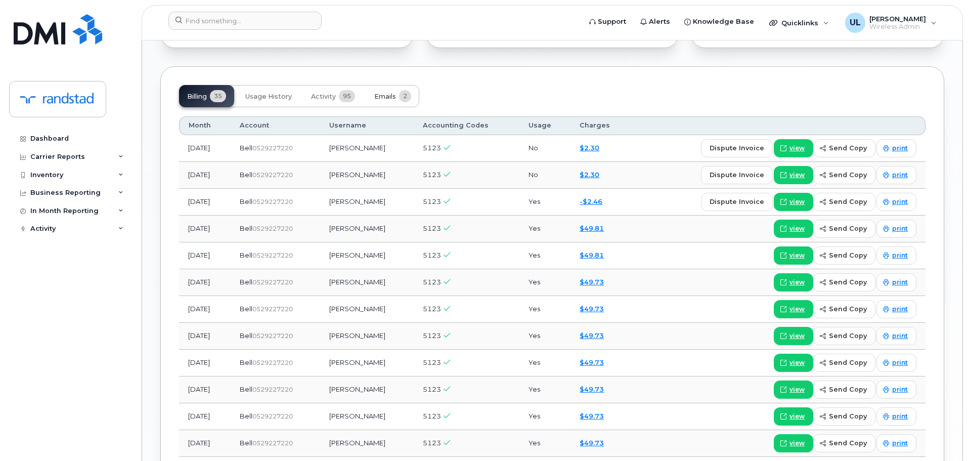
click at [396, 93] on span "Emails" at bounding box center [385, 97] width 22 height 8
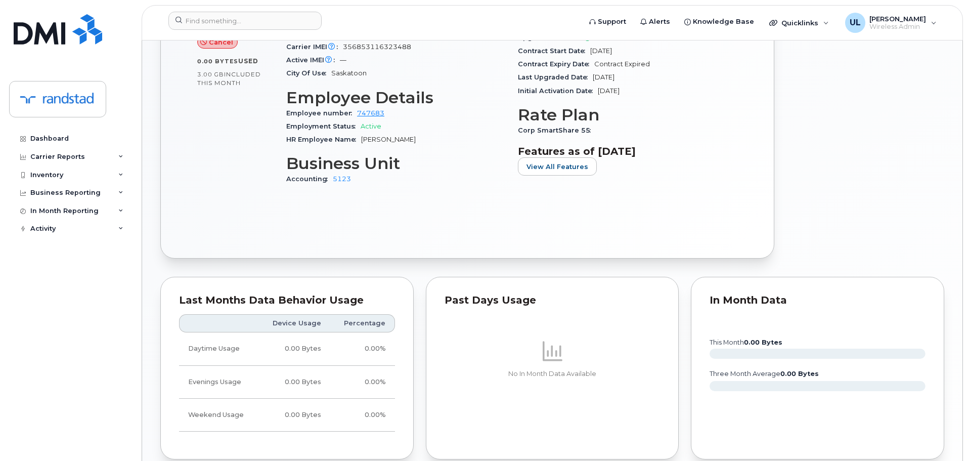
scroll to position [133, 0]
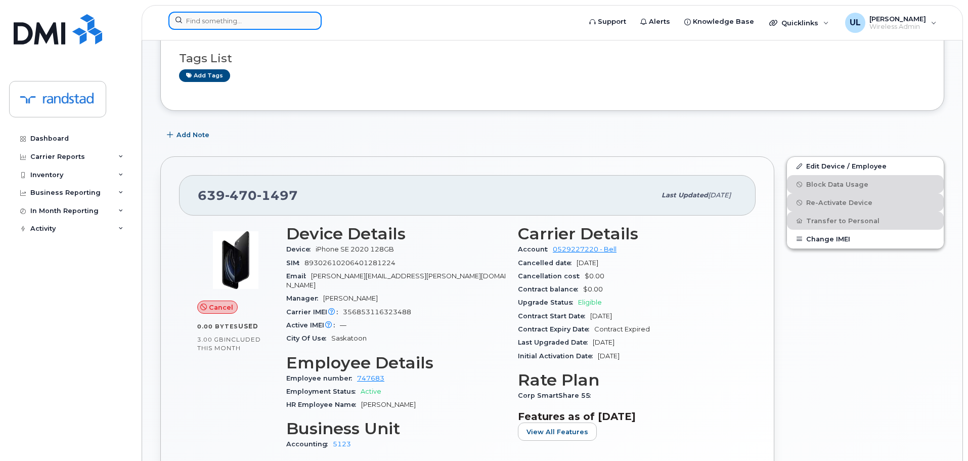
click at [270, 17] on input at bounding box center [244, 21] width 153 height 18
paste input "[PERSON_NAME]"
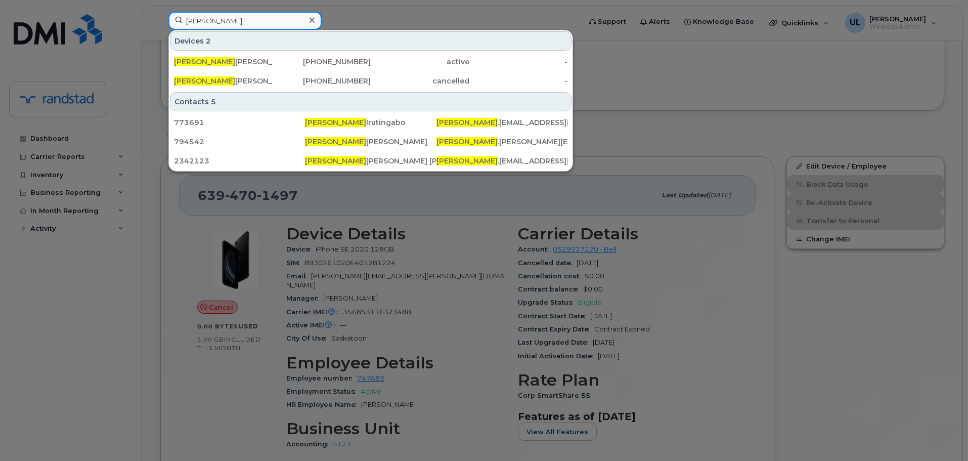
click at [257, 21] on input "[PERSON_NAME]" at bounding box center [244, 21] width 153 height 18
paste input "[PERSON_NAME]"
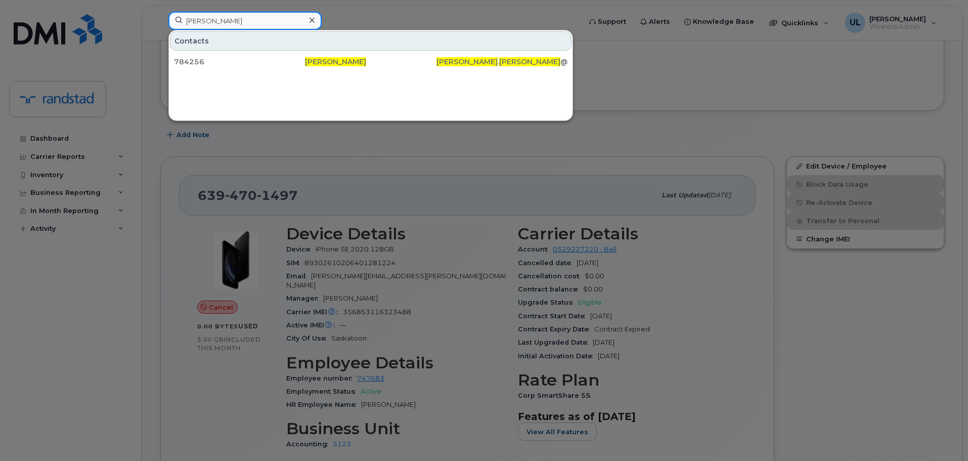
type input "[PERSON_NAME]"
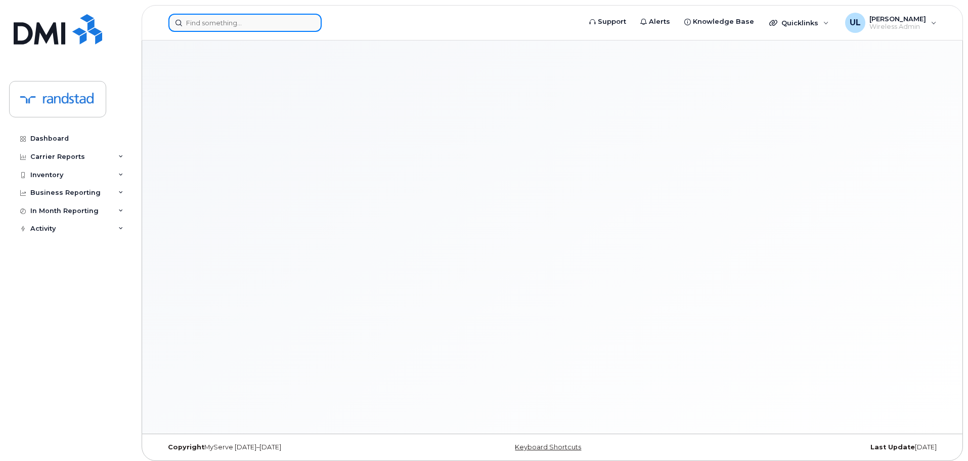
click at [226, 15] on input at bounding box center [244, 23] width 153 height 18
paste input "[PERSON_NAME]"
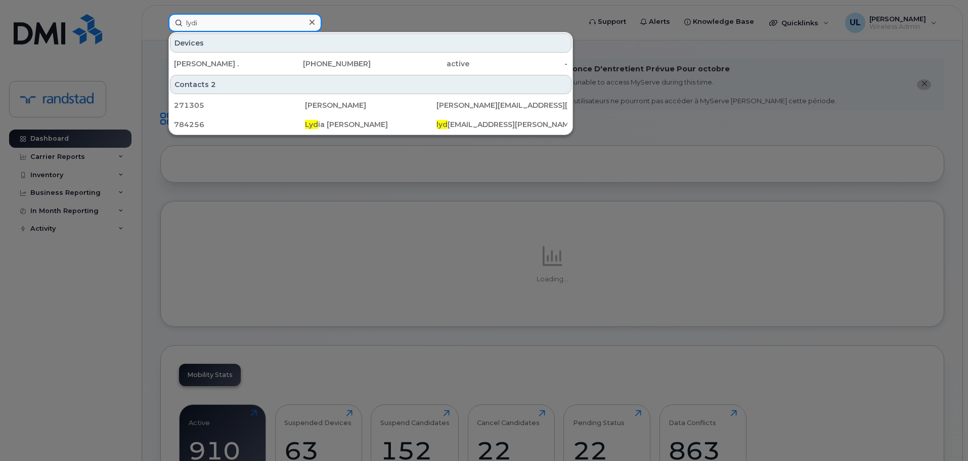
type input "[PERSON_NAME]"
